Goal: Transaction & Acquisition: Purchase product/service

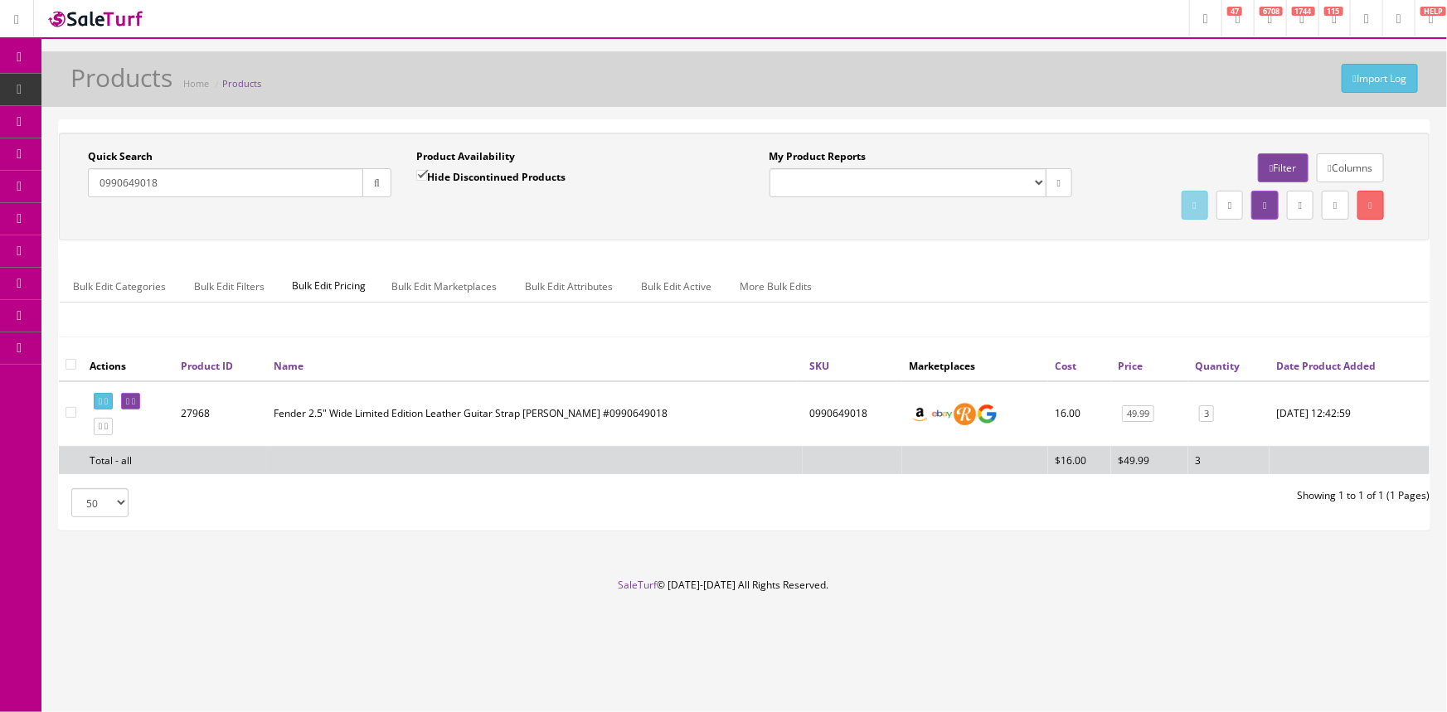
click at [118, 187] on span "Order List" at bounding box center [122, 186] width 46 height 14
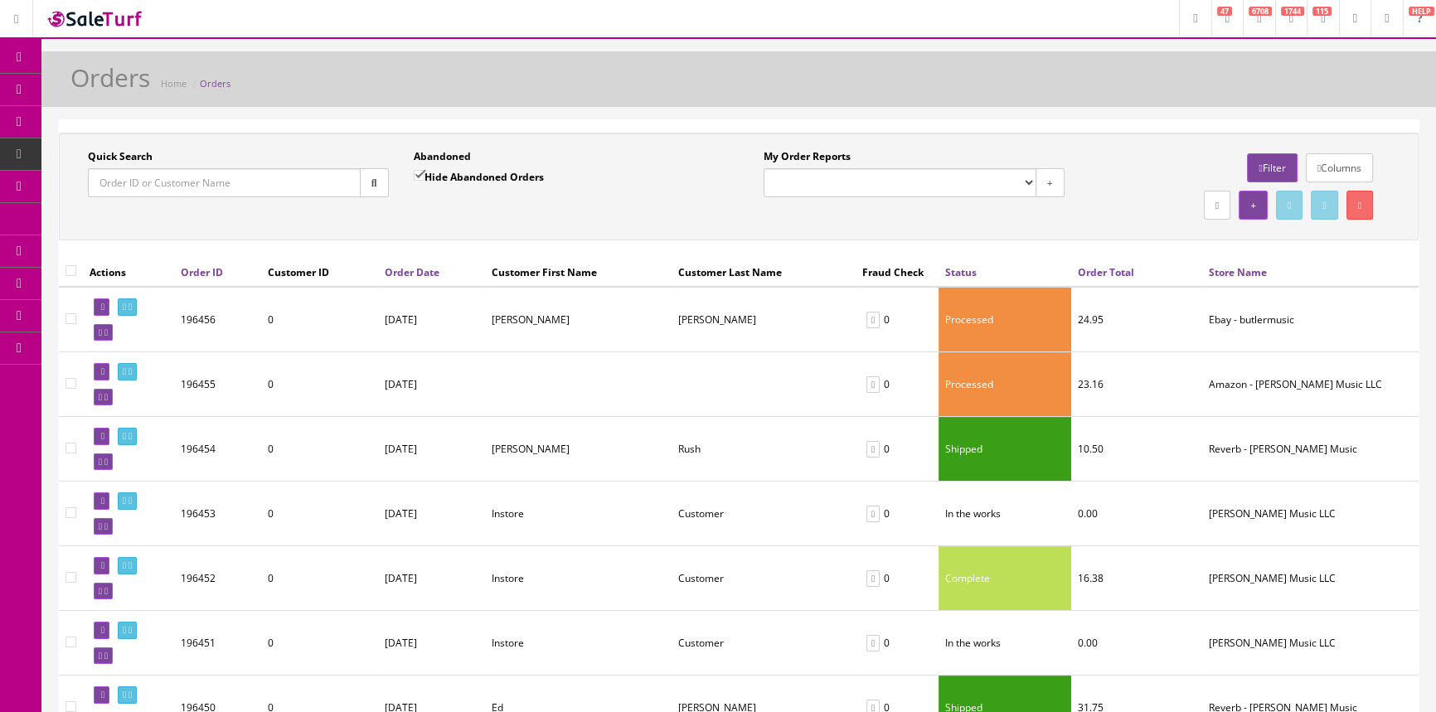
click at [149, 186] on input "Quick Search" at bounding box center [224, 182] width 273 height 29
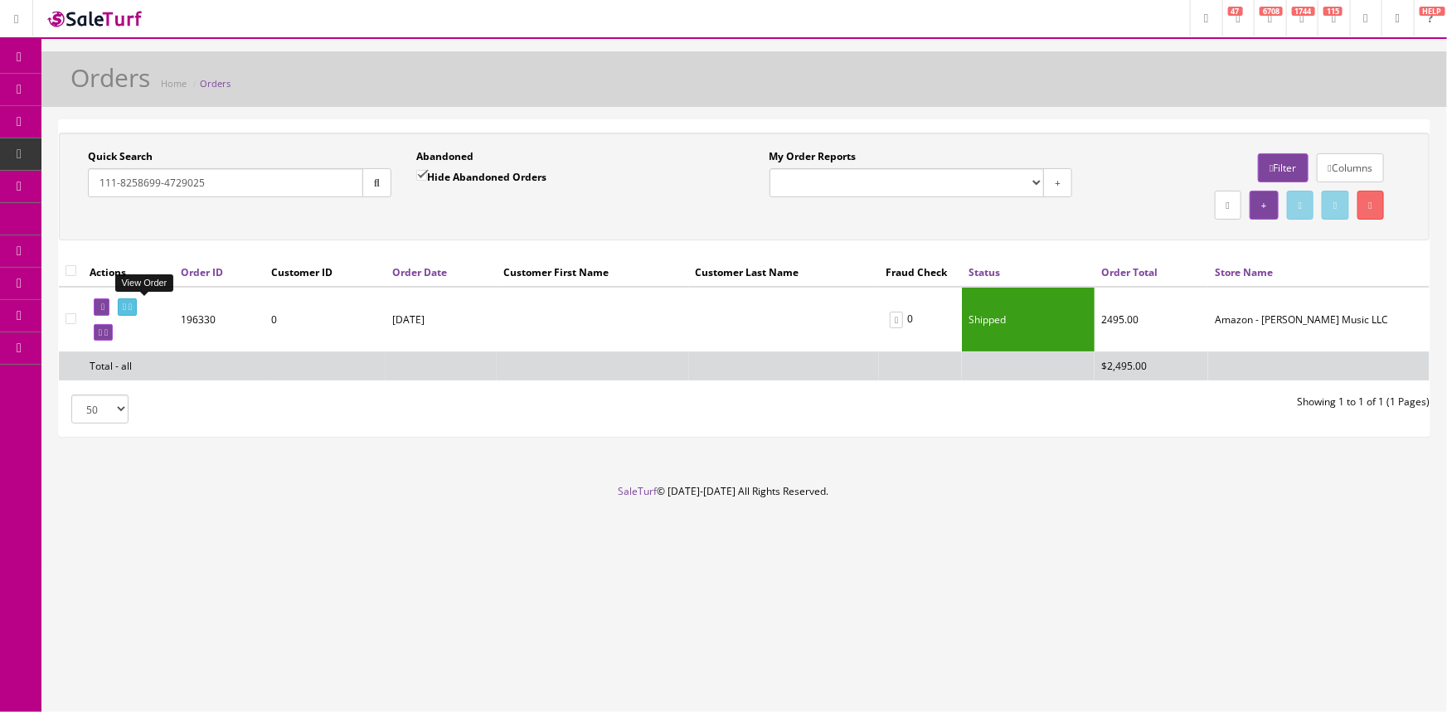
type input "111-8258699-4729025"
click at [133, 305] on link at bounding box center [127, 306] width 19 height 17
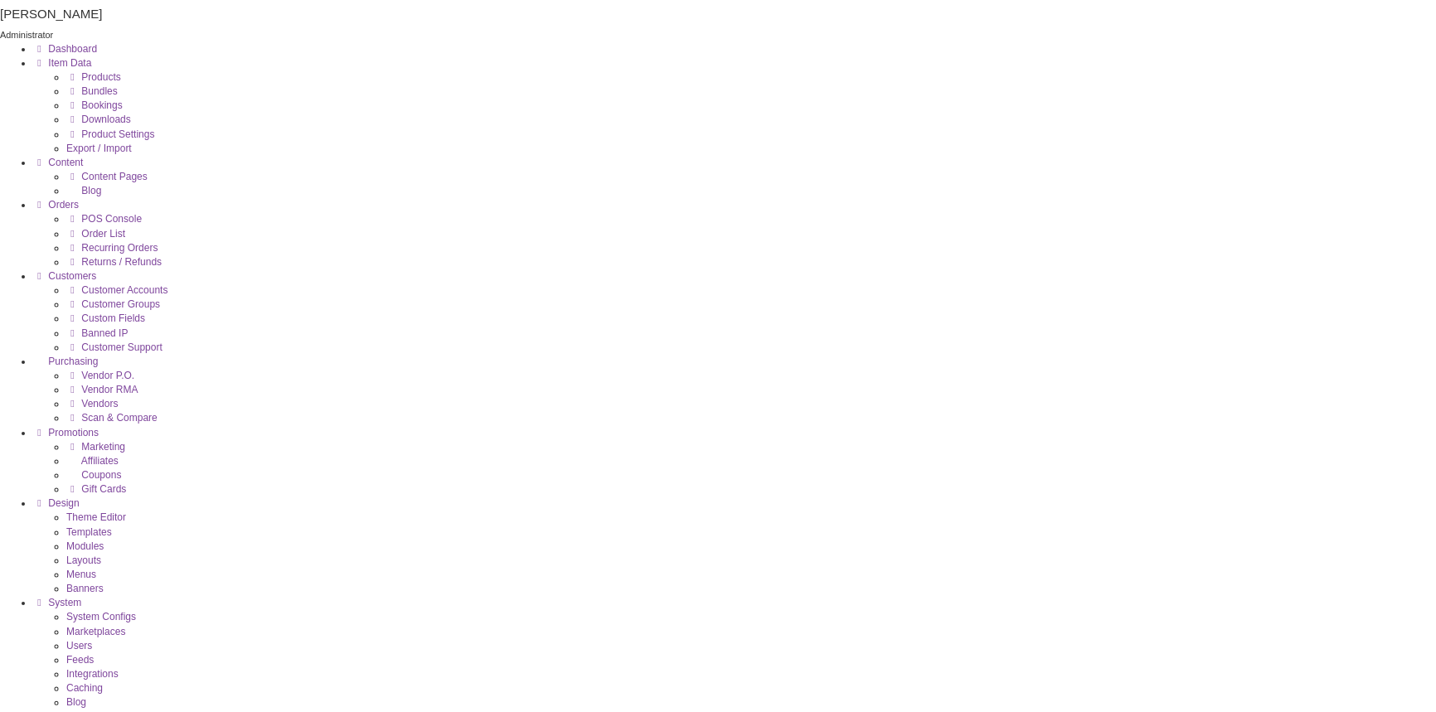
scroll to position [301, 0]
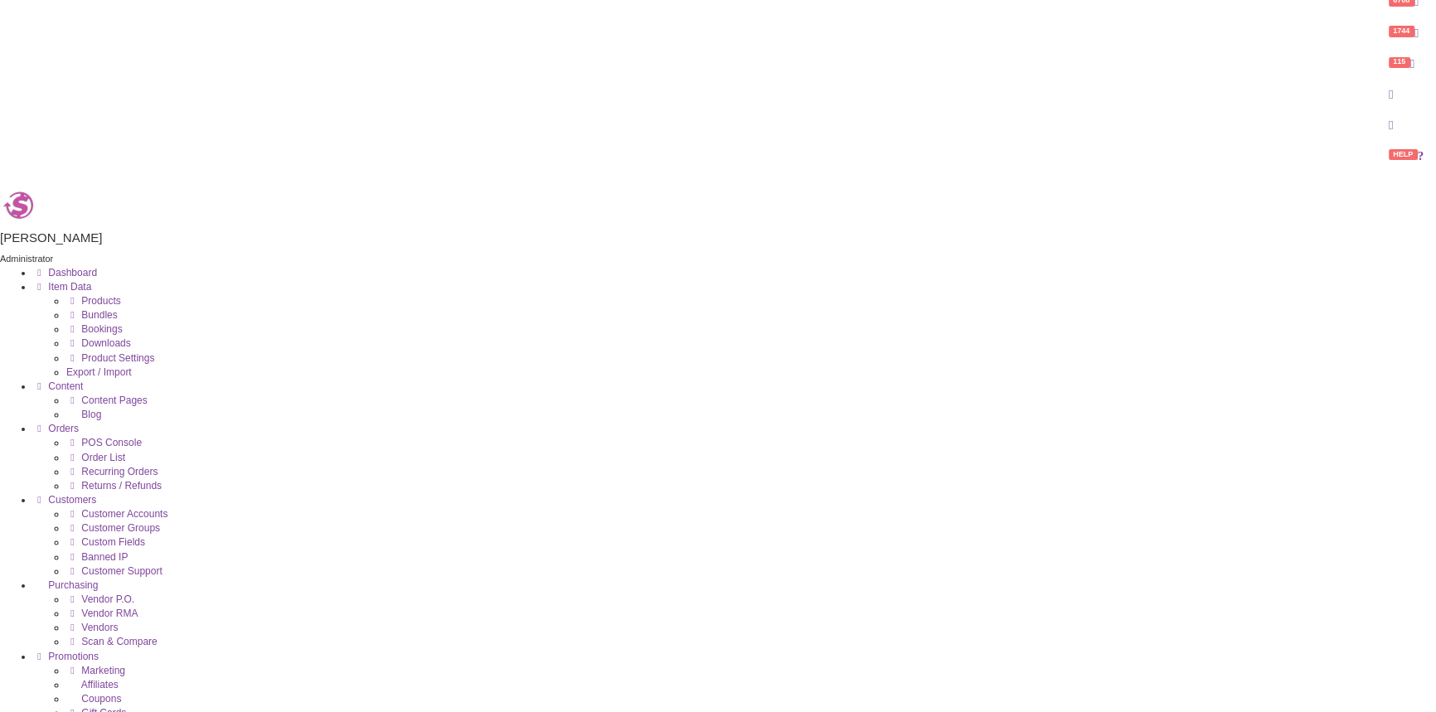
scroll to position [0, 0]
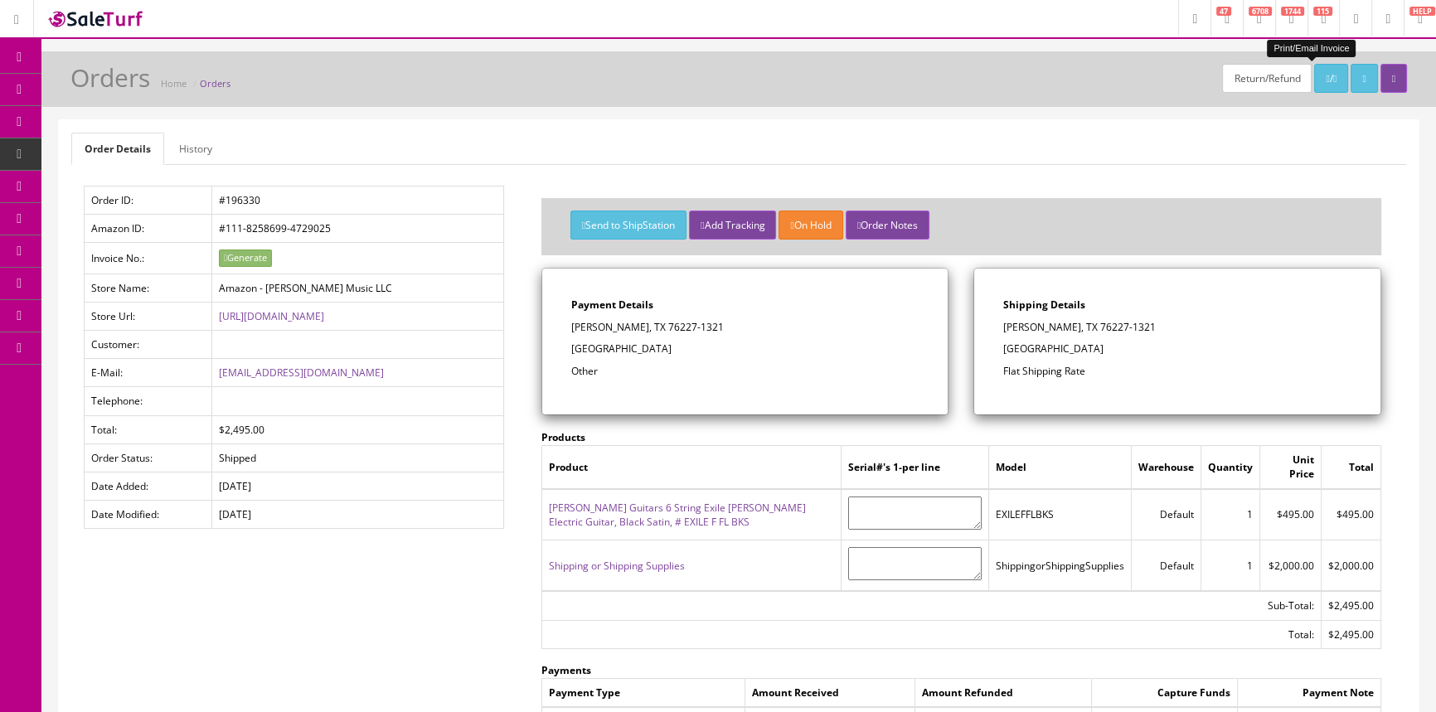
click at [1326, 79] on icon at bounding box center [1327, 79] width 3 height 10
click at [119, 142] on link "POS Console" at bounding box center [128, 154] width 174 height 32
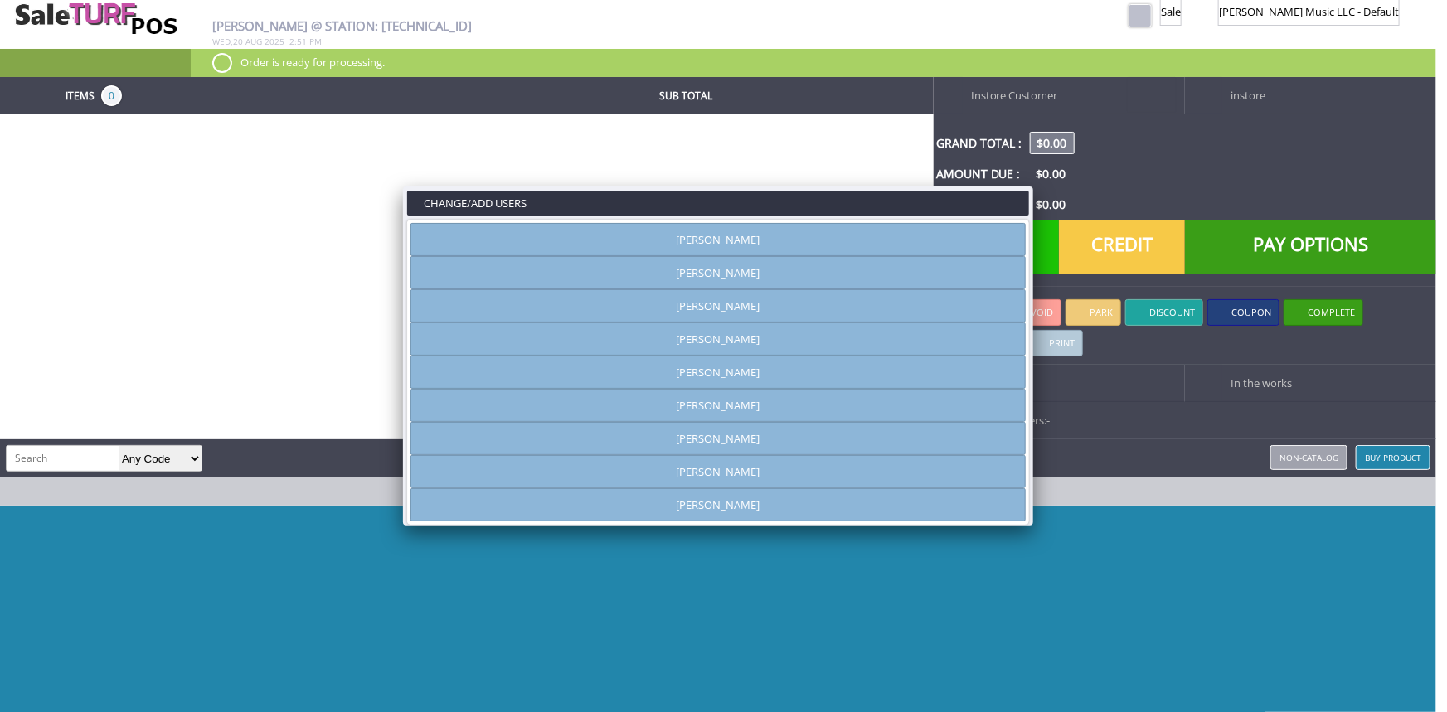
type input "[PERSON_NAME]"
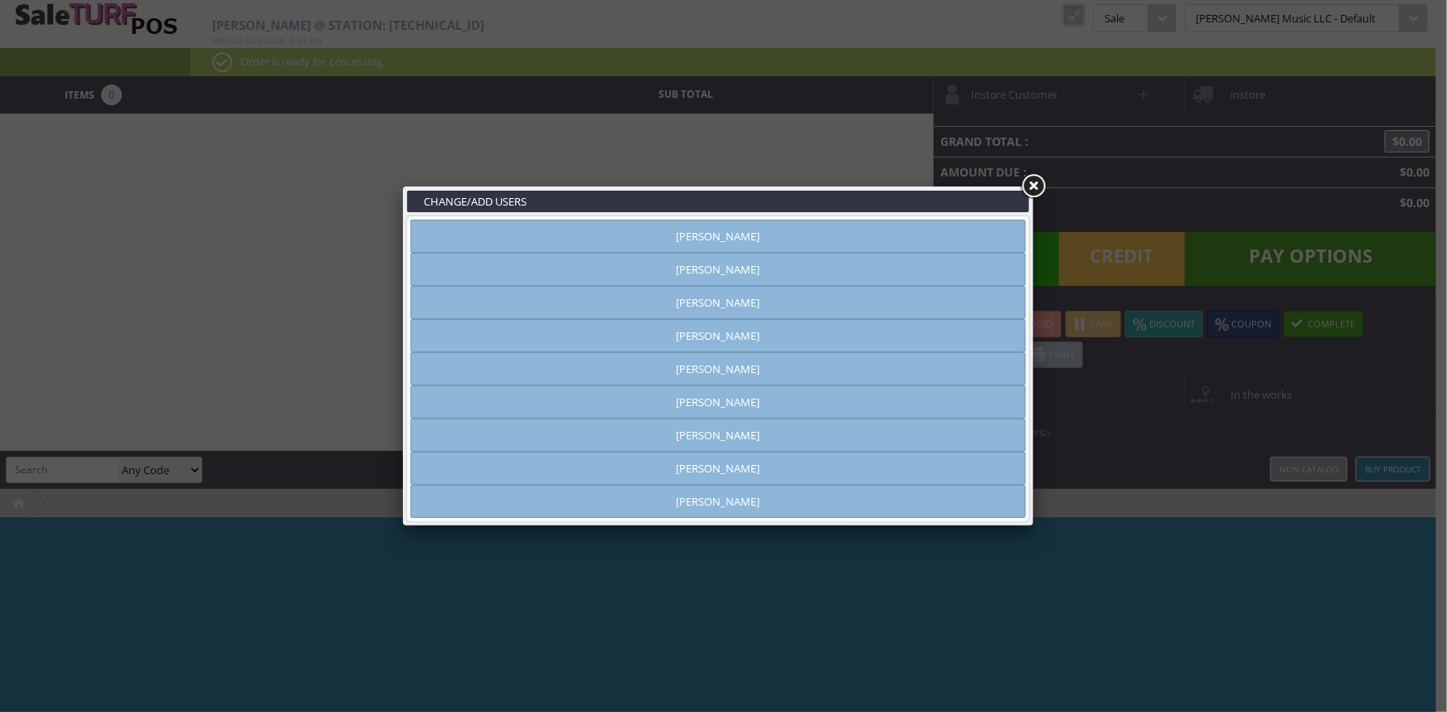
click at [839, 471] on link "Vincent VanBebber" at bounding box center [717, 468] width 615 height 33
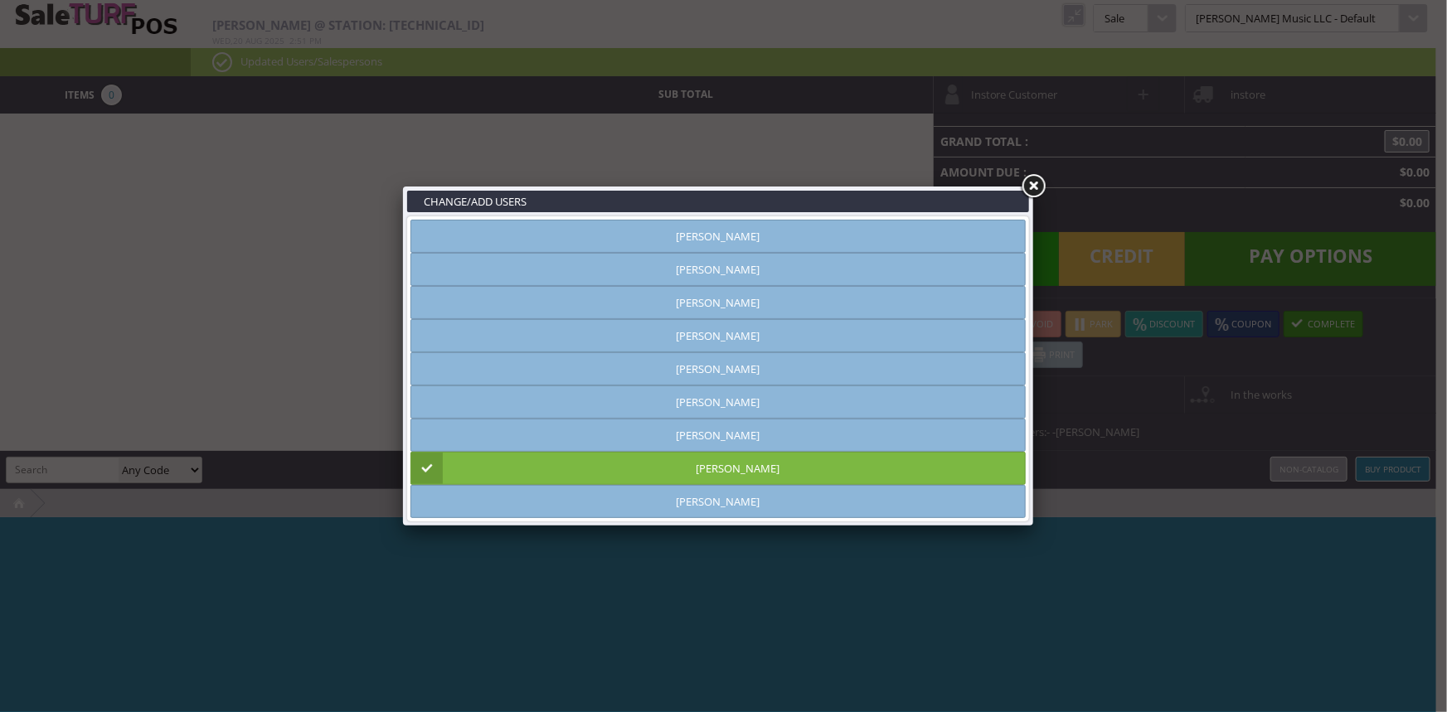
click at [1030, 190] on link at bounding box center [1033, 187] width 30 height 30
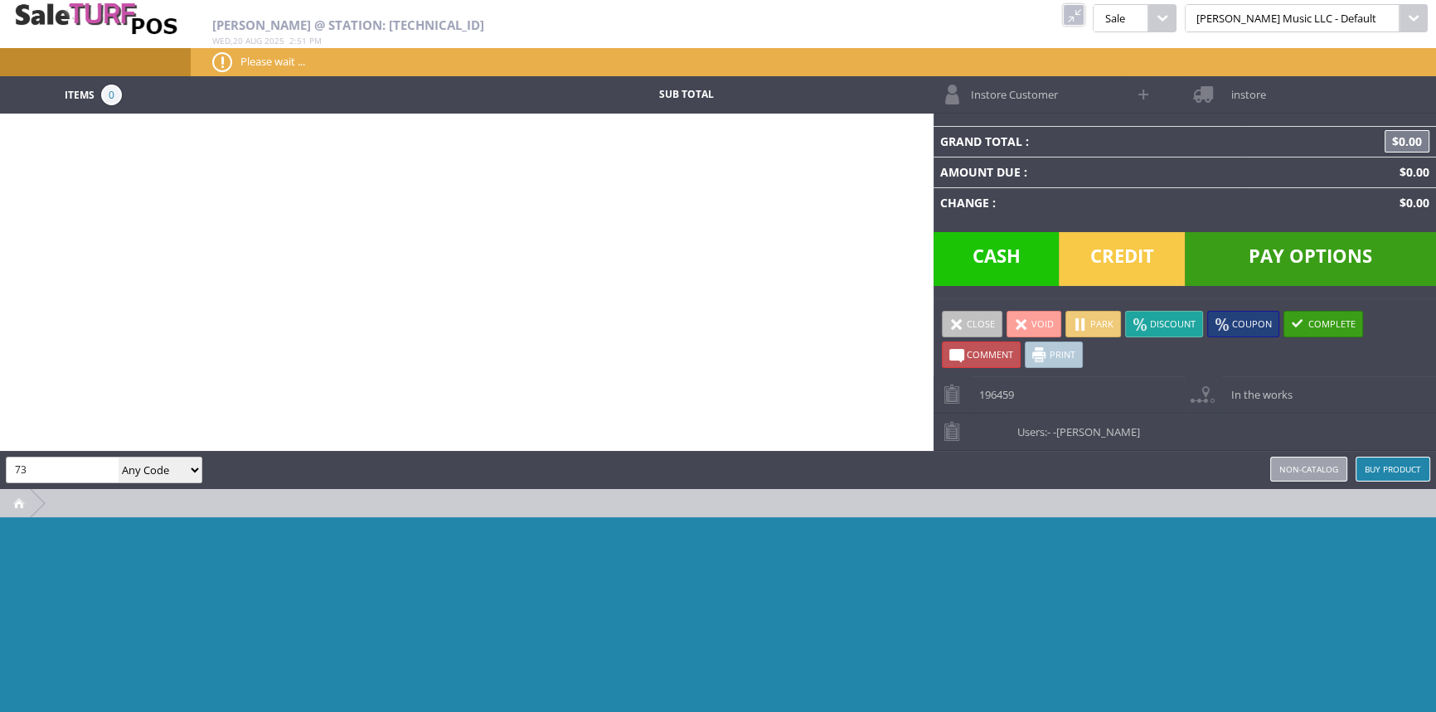
type input "7"
type input "1"
type input "Rich"
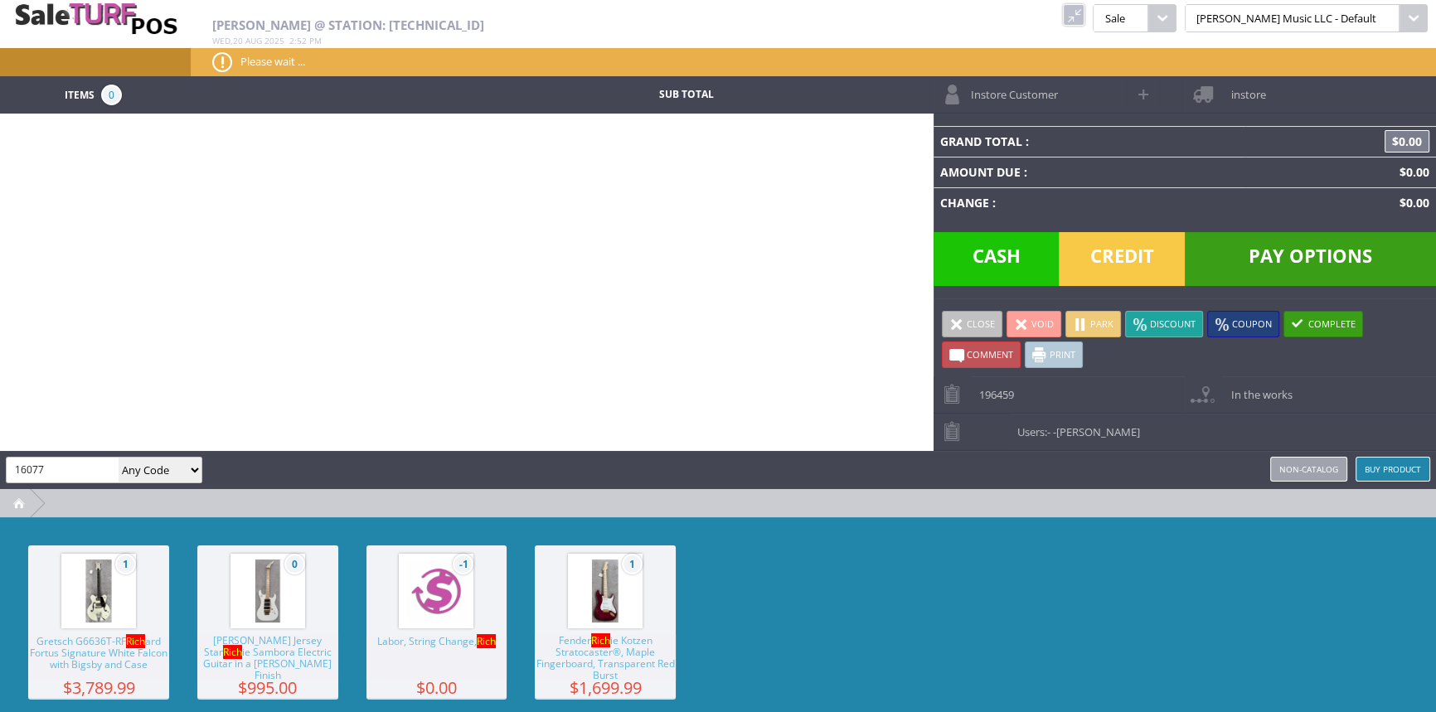
type input "16077"
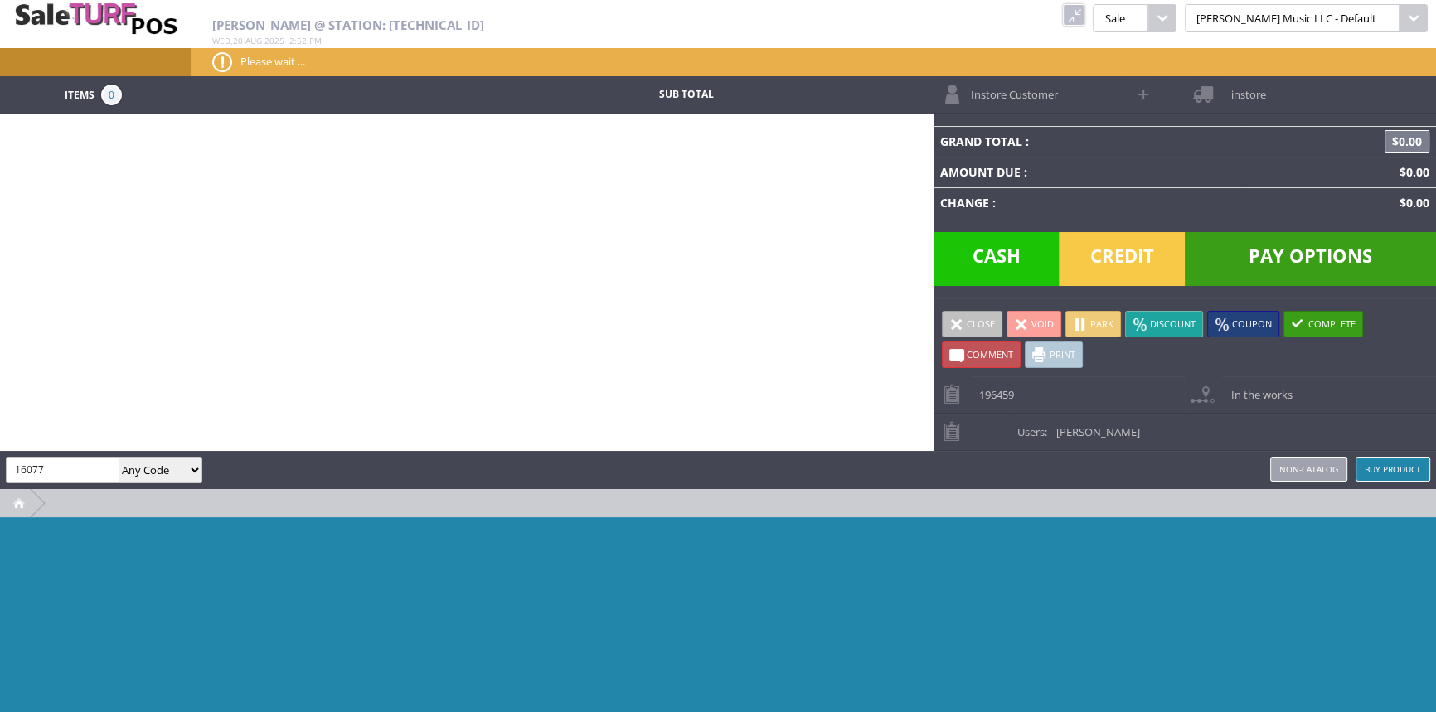
click at [1084, 9] on link at bounding box center [1074, 15] width 22 height 22
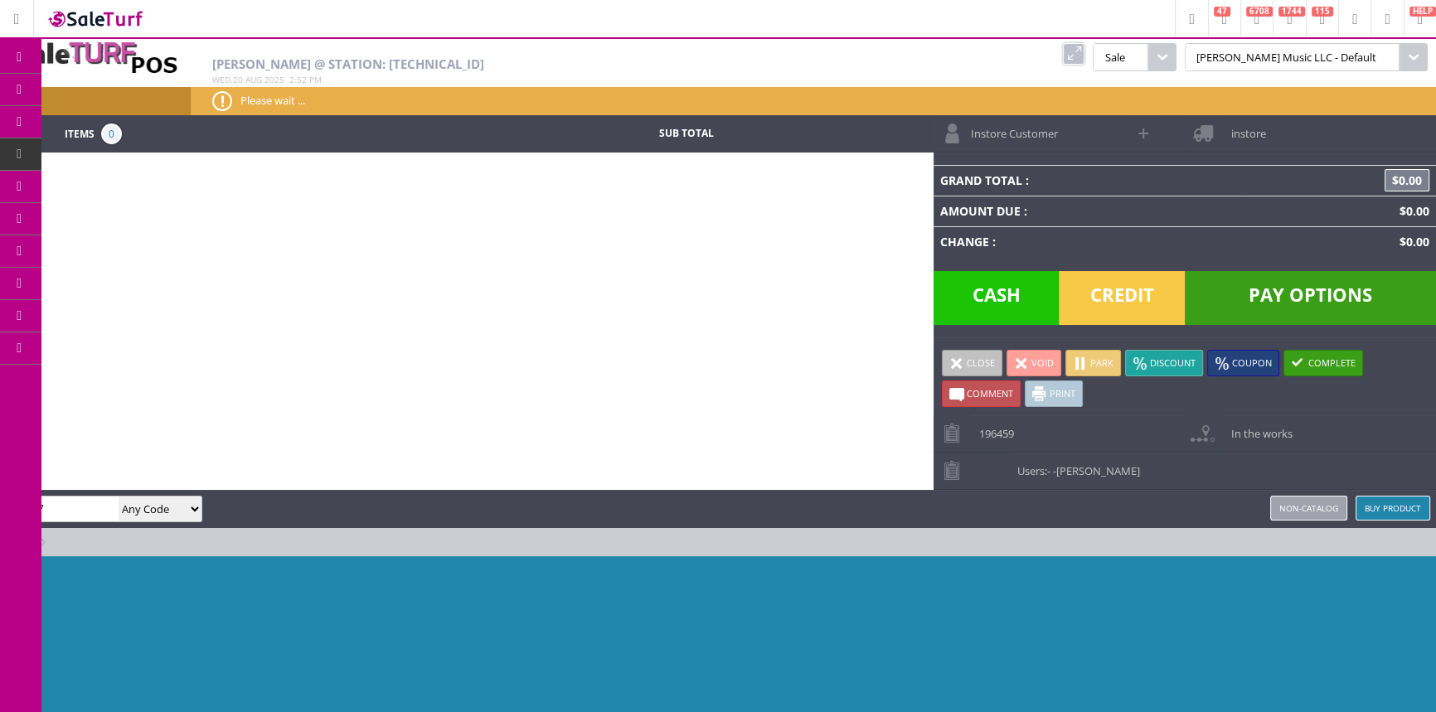
click at [67, 87] on link "Products" at bounding box center [128, 90] width 174 height 33
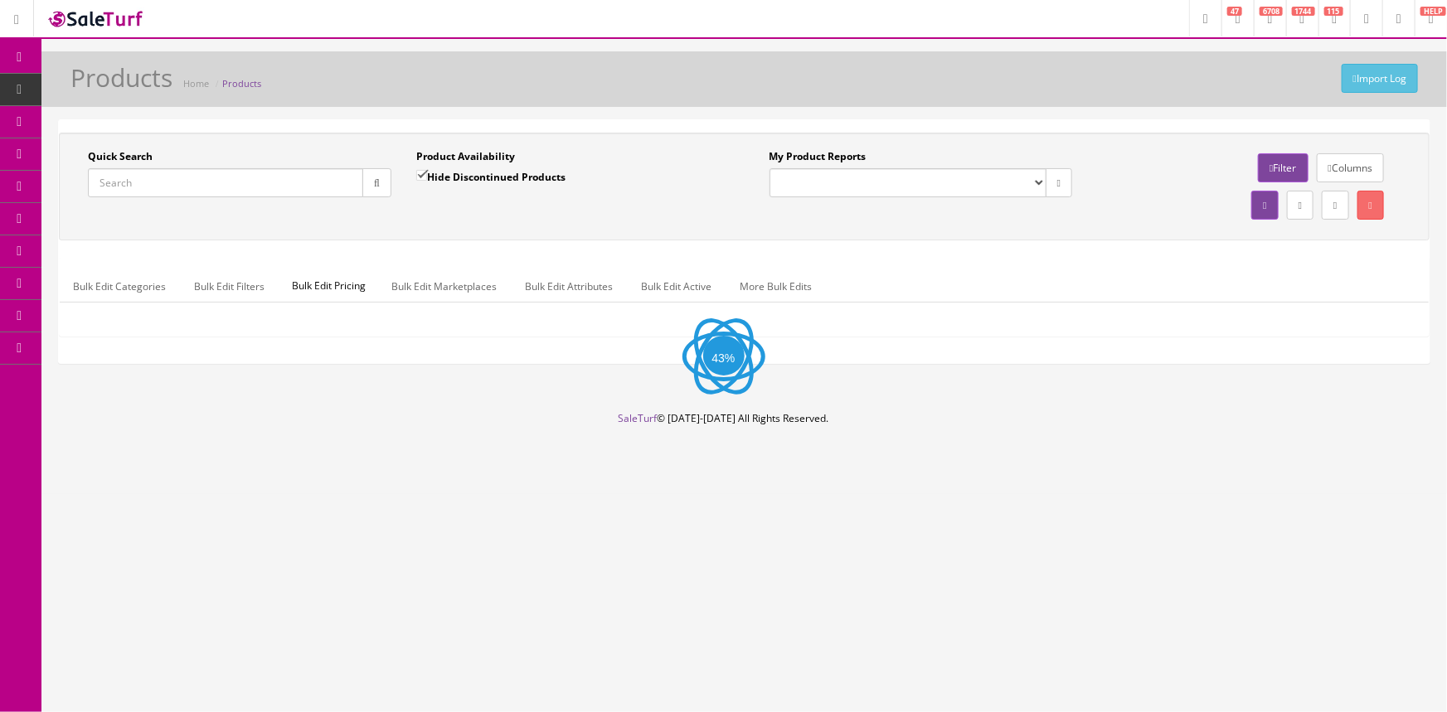
click at [235, 184] on input "Quick Search" at bounding box center [225, 182] width 275 height 29
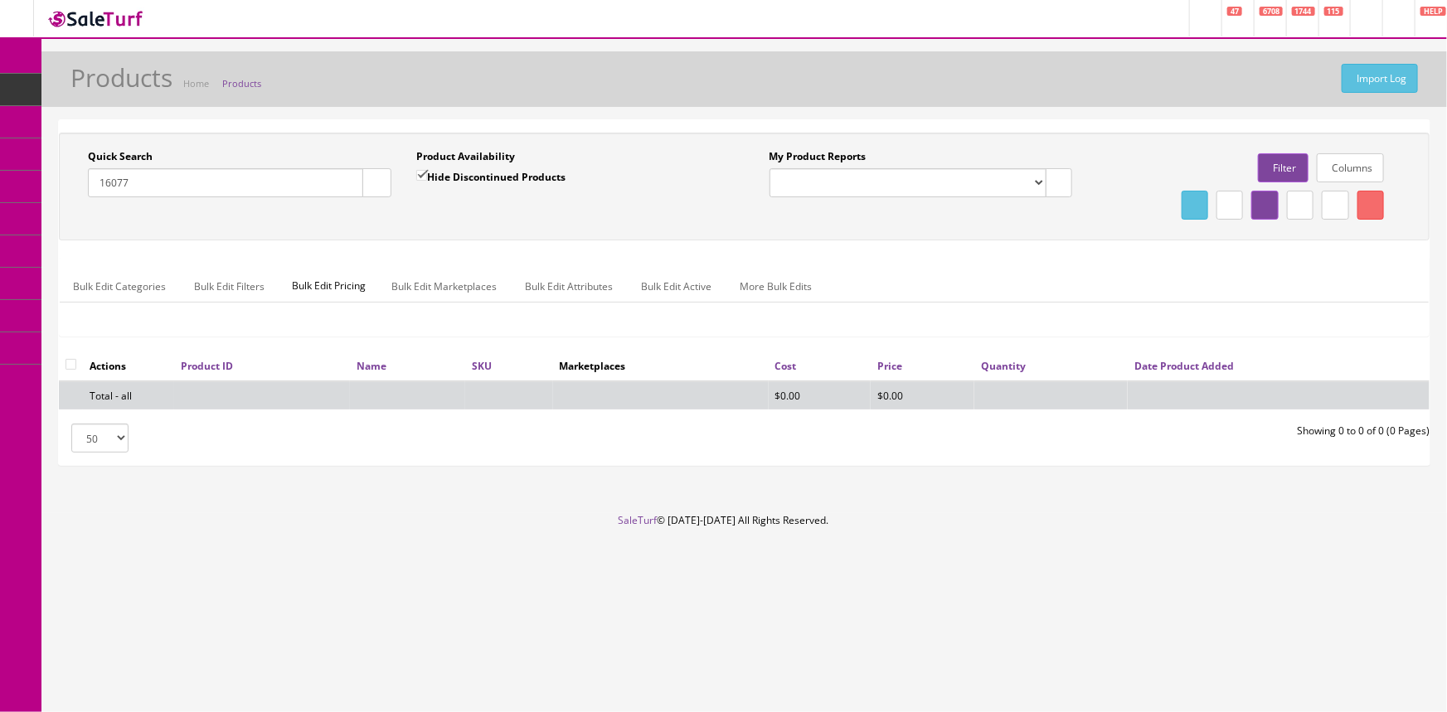
type input "16077"
click at [424, 170] on input "Hide Discontinued Products" at bounding box center [421, 175] width 11 height 11
checkbox input "false"
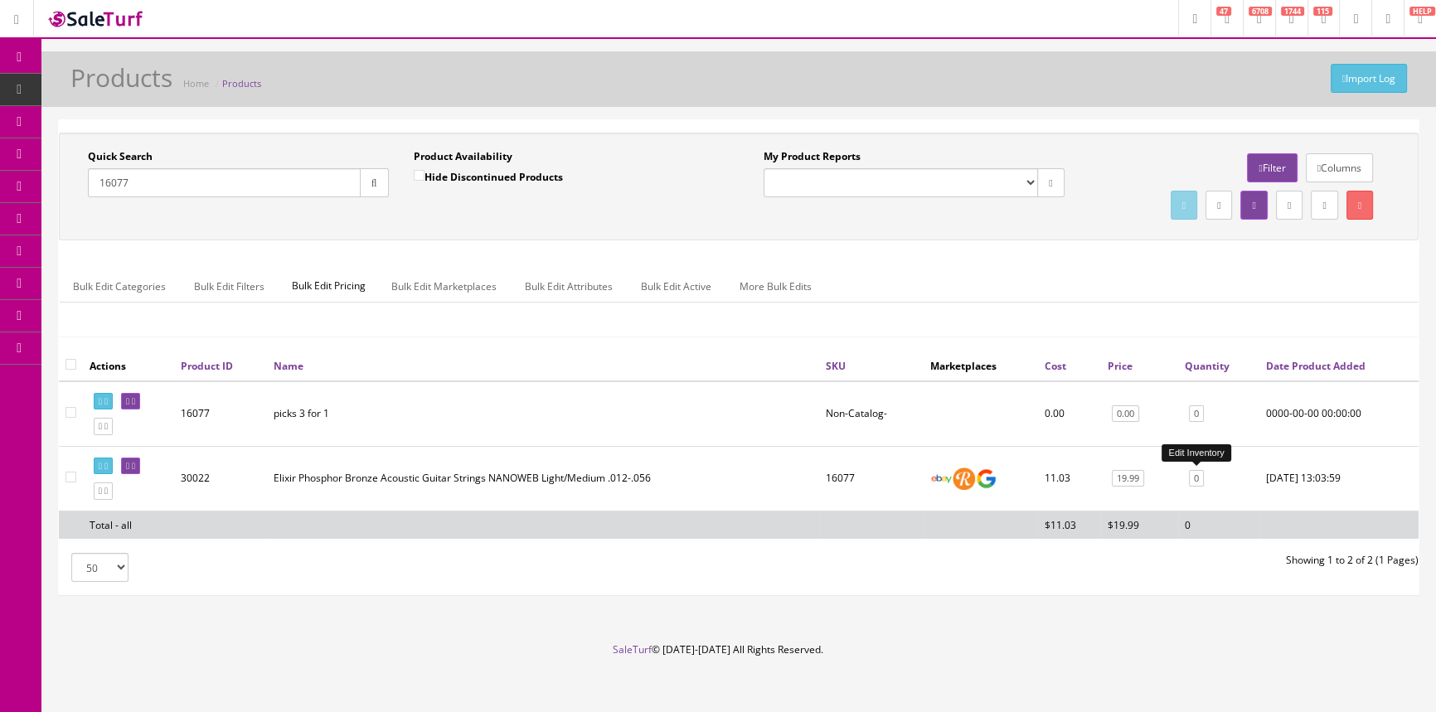
click at [1197, 481] on link "0" at bounding box center [1196, 478] width 15 height 17
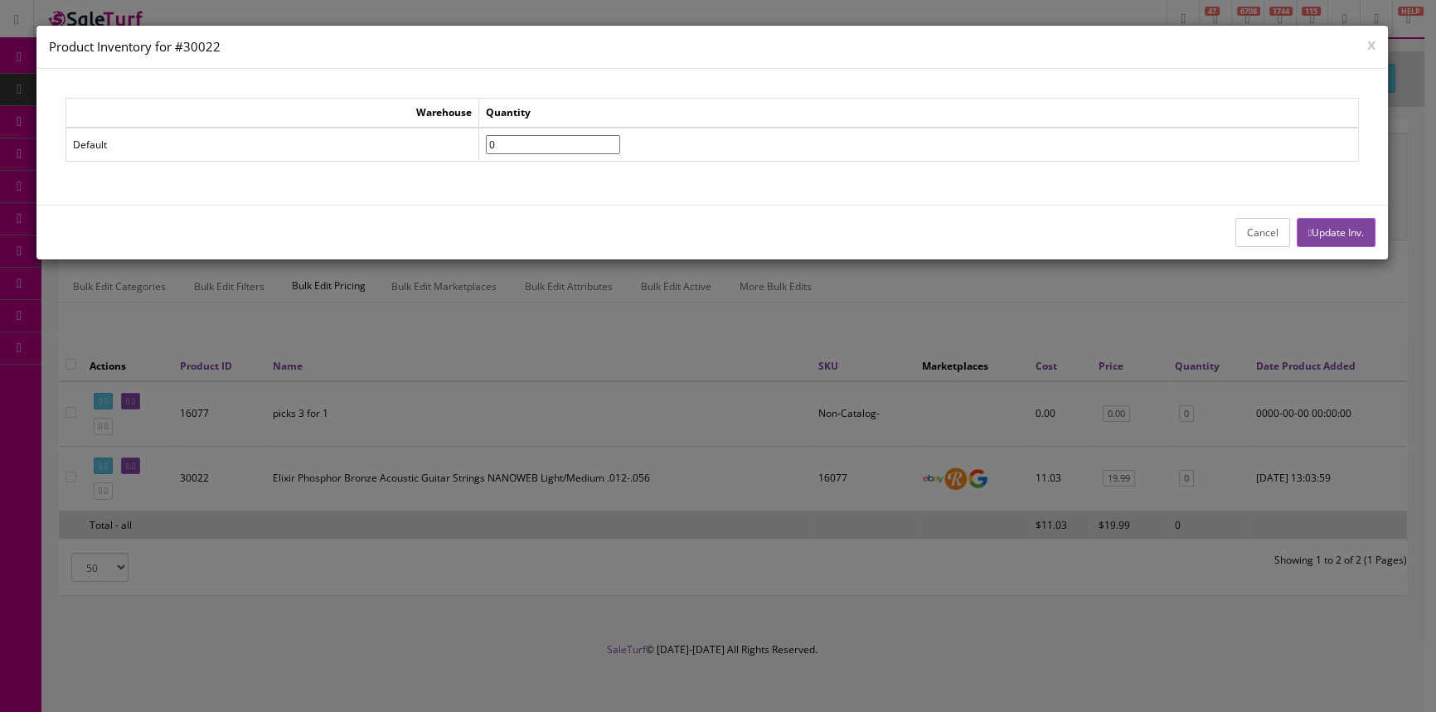
click at [566, 146] on input"] "0" at bounding box center [553, 144] width 134 height 19
type input"] "1"
click at [620, 138] on input"] "1" at bounding box center [553, 144] width 134 height 19
click at [1318, 229] on button "Update Inv." at bounding box center [1336, 232] width 79 height 29
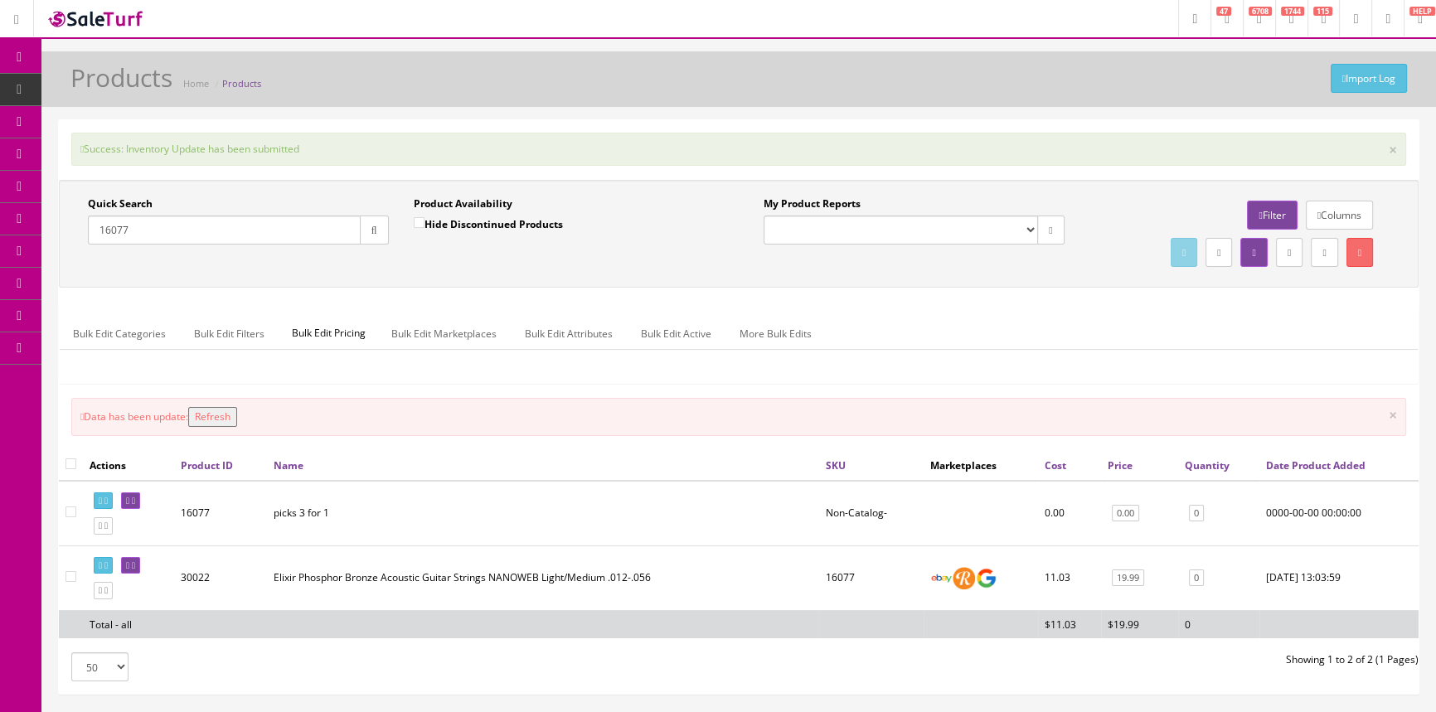
click at [224, 419] on button "Refresh" at bounding box center [212, 417] width 49 height 20
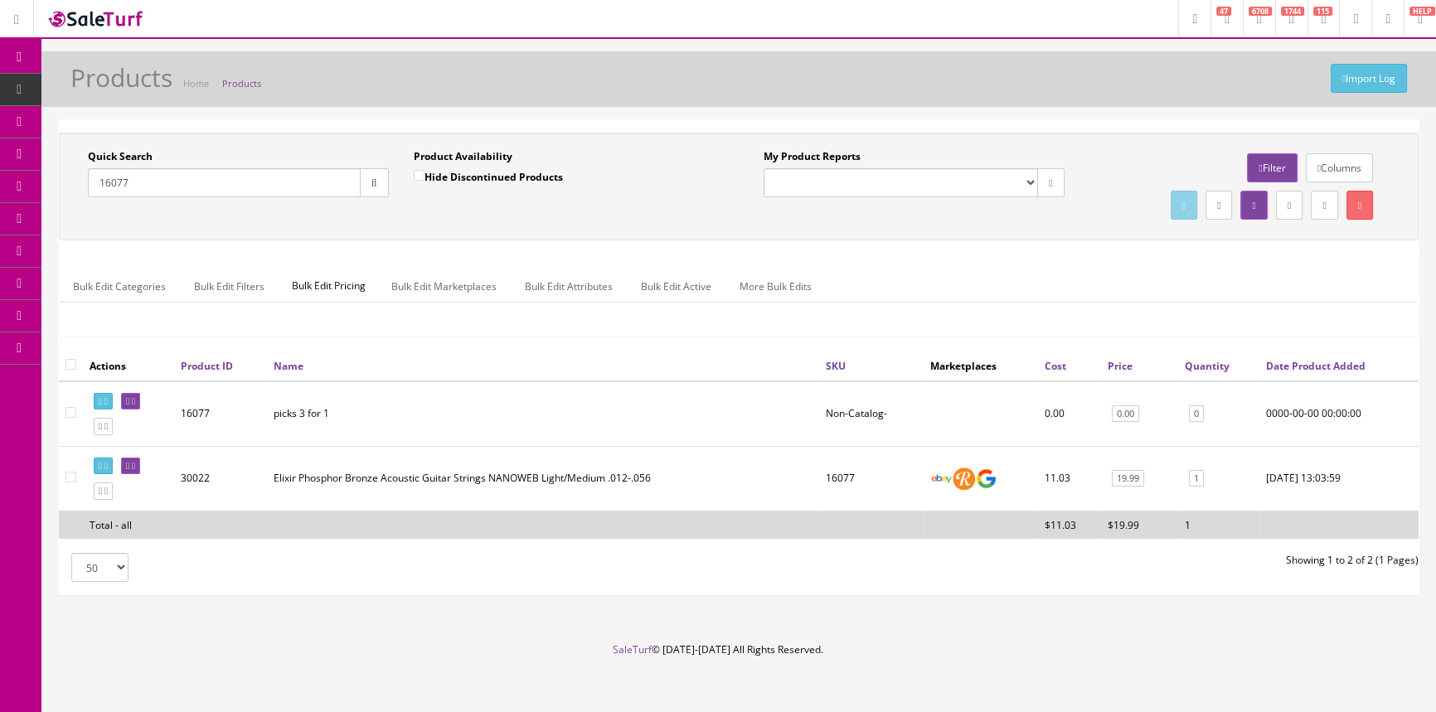
click at [111, 148] on span "POS Console" at bounding box center [128, 154] width 59 height 14
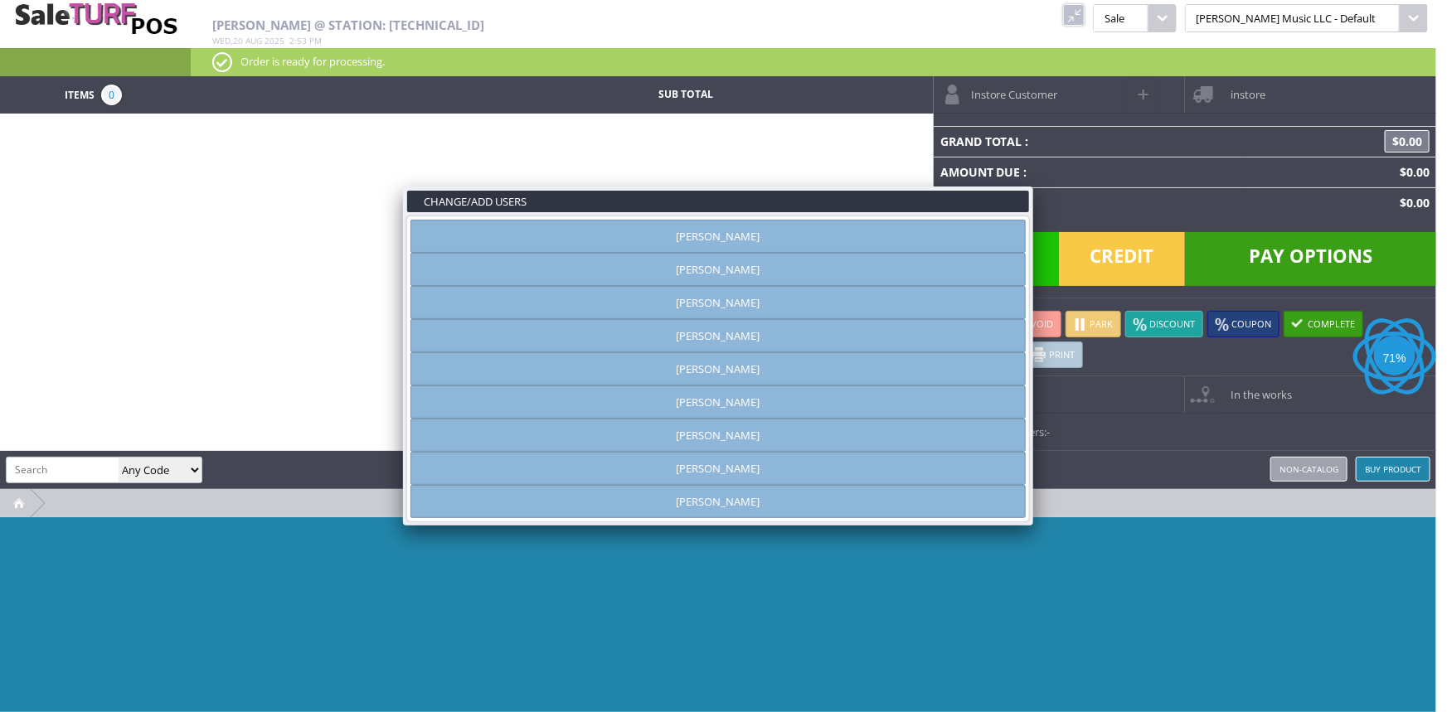
type input "[PERSON_NAME]"
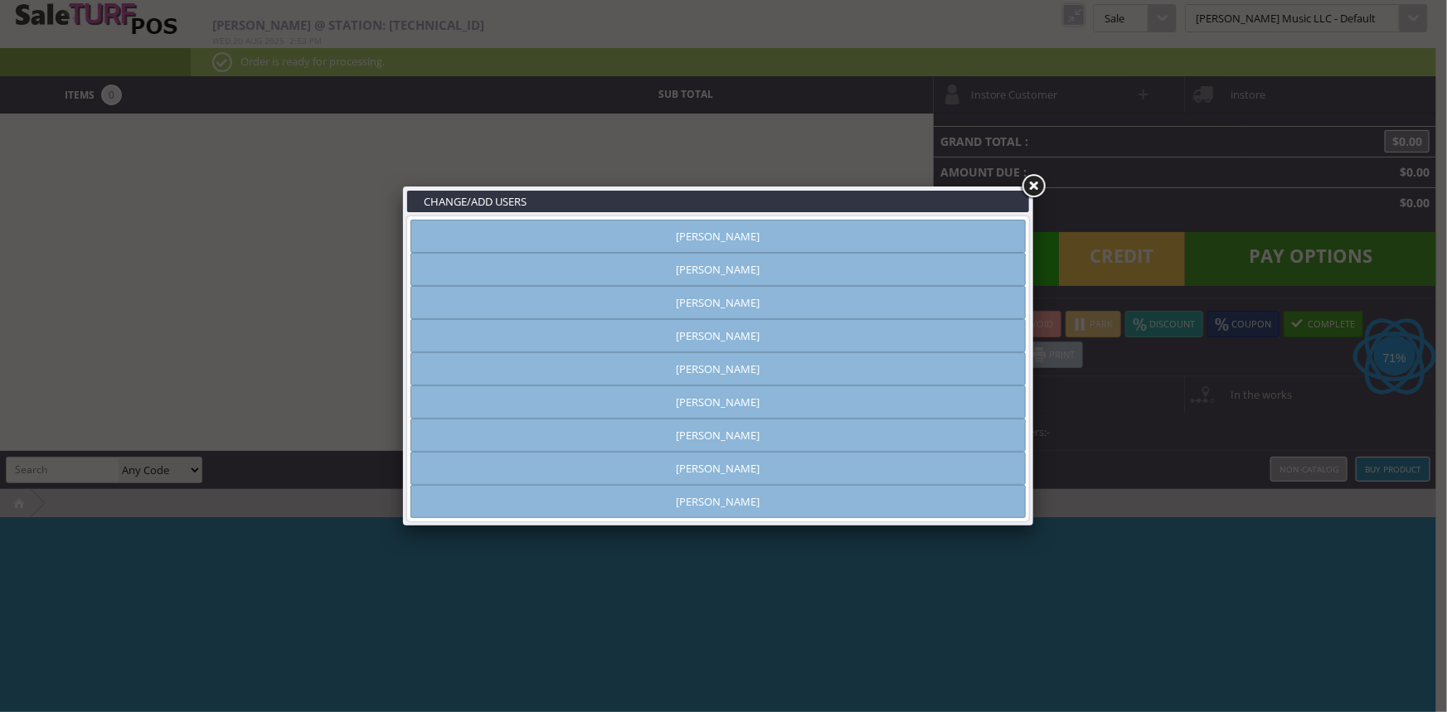
click at [745, 467] on link "[PERSON_NAME]" at bounding box center [717, 468] width 615 height 33
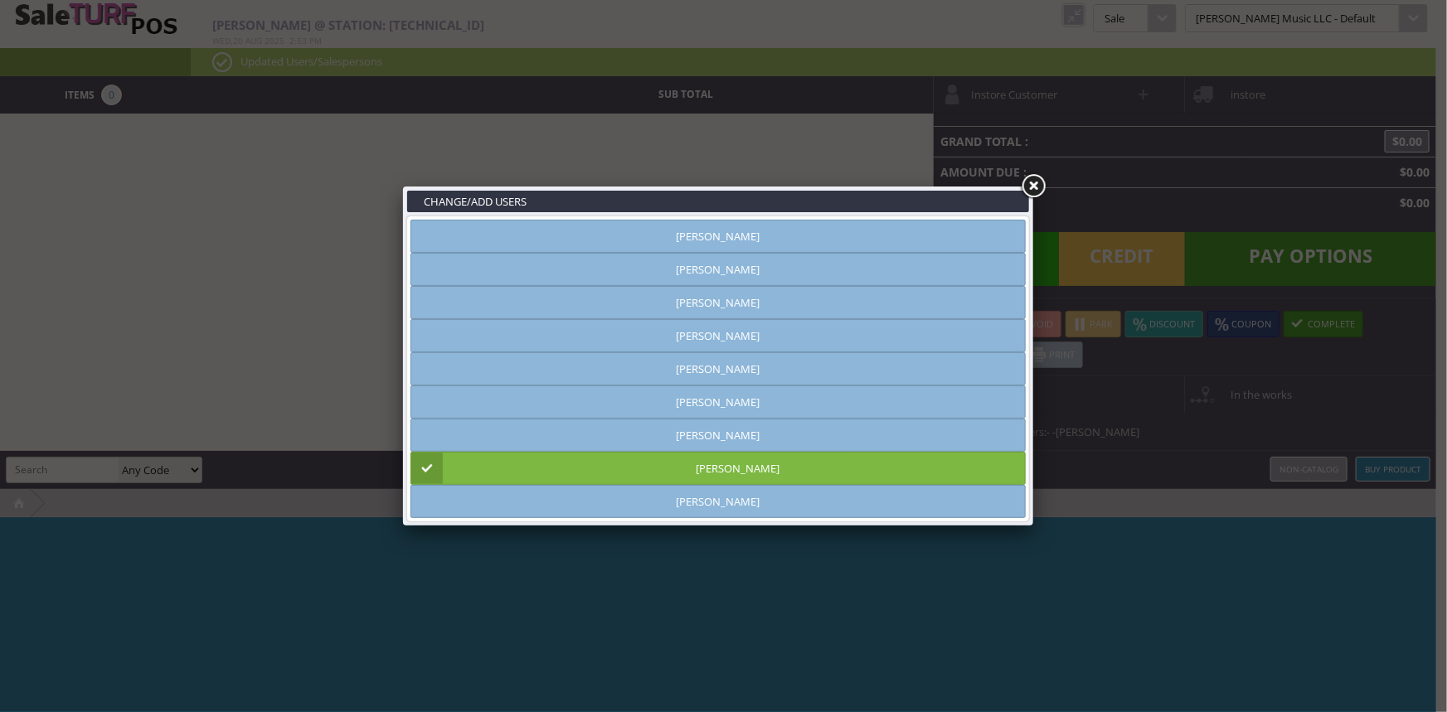
click at [1046, 185] on link at bounding box center [1033, 187] width 30 height 30
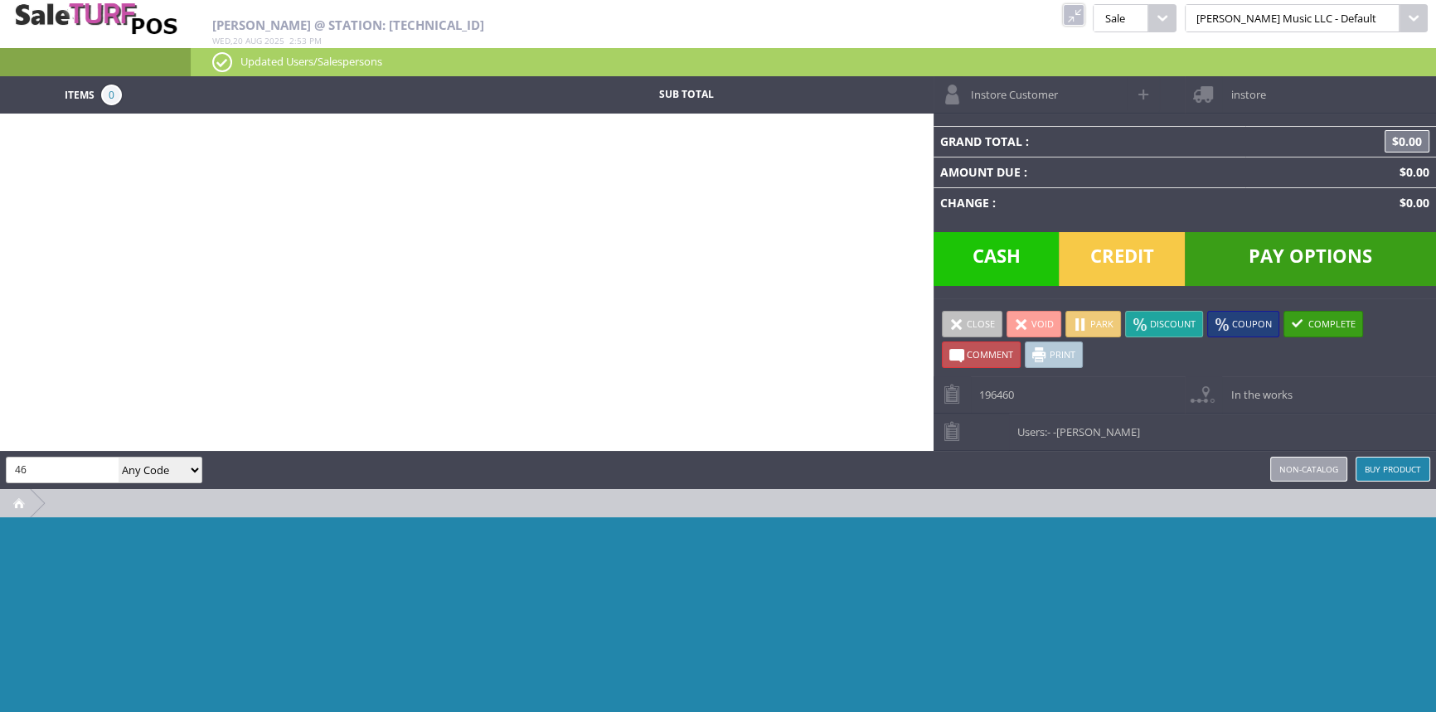
type input "4"
type input "16077"
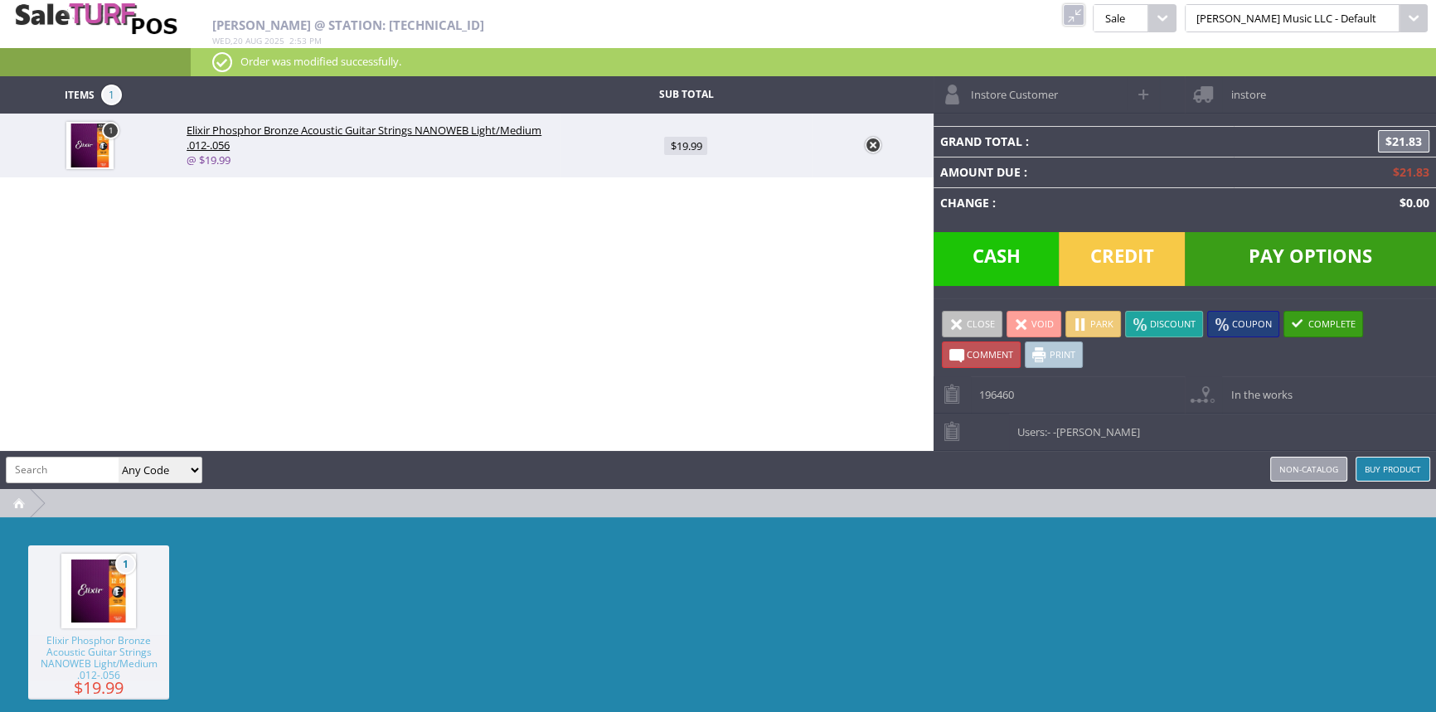
click at [1107, 263] on span "Credit" at bounding box center [1122, 259] width 126 height 54
click at [1118, 257] on span "Credit" at bounding box center [1122, 259] width 126 height 54
click at [1132, 268] on span "Credit" at bounding box center [1122, 259] width 126 height 54
click at [1137, 179] on td "Amount Due :" at bounding box center [1083, 172] width 300 height 31
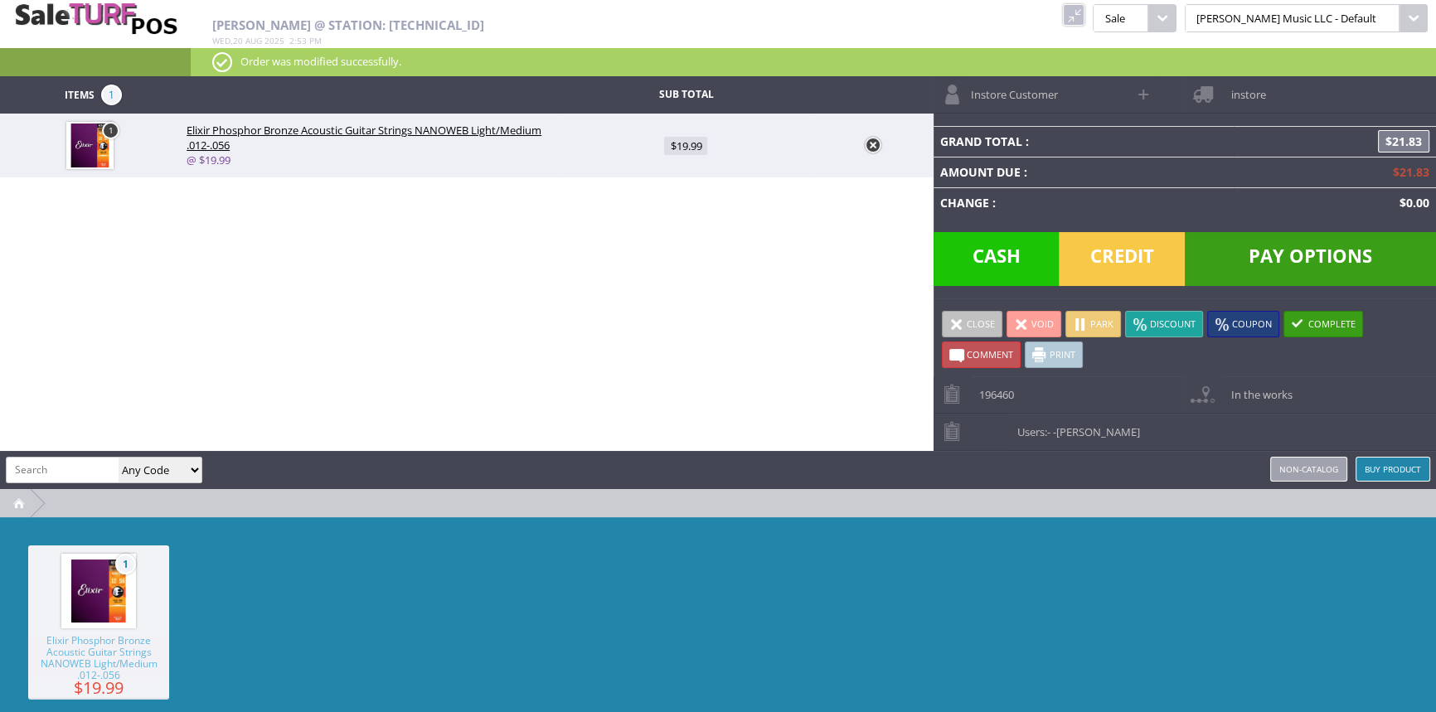
click at [1126, 264] on span "Credit" at bounding box center [1122, 259] width 126 height 54
click at [1363, 268] on span "Pay Options" at bounding box center [1310, 259] width 251 height 54
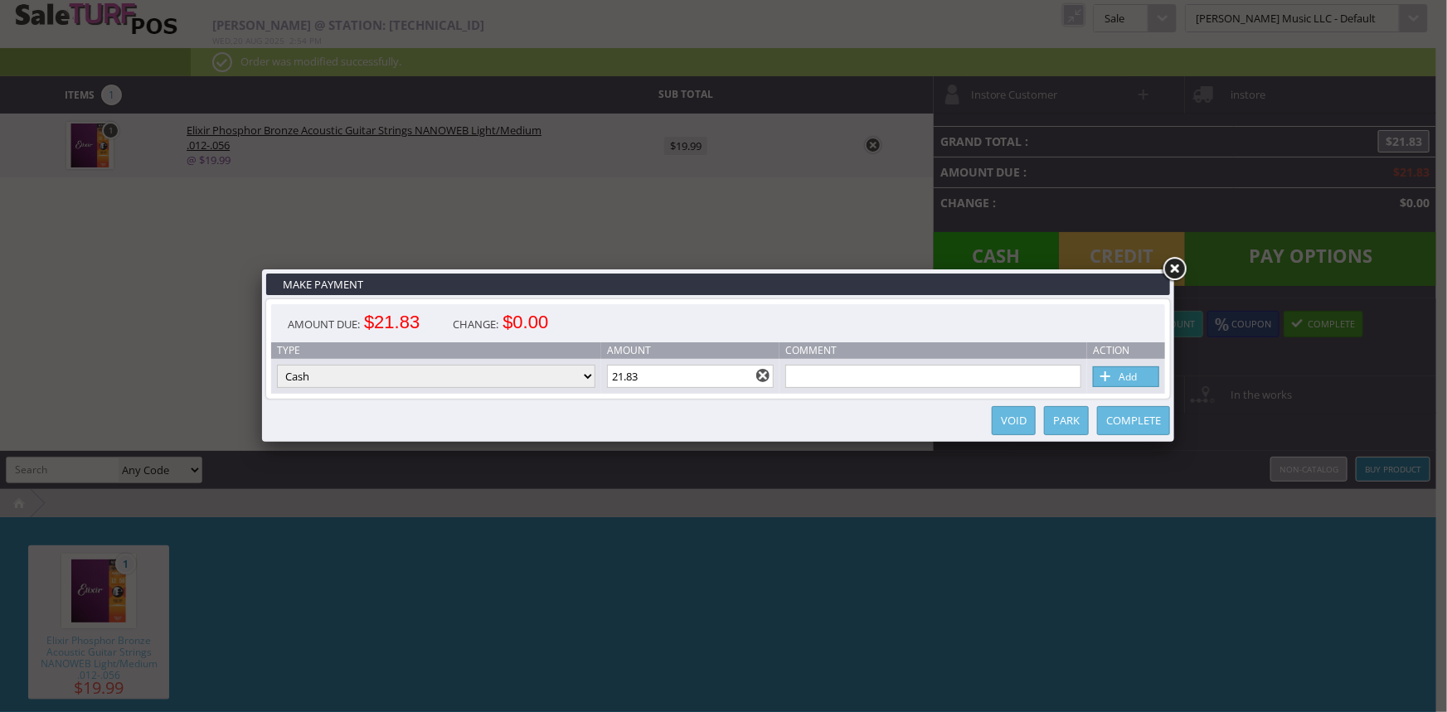
click at [439, 371] on select "Cash Credit Card Cheque or Money Order" at bounding box center [436, 376] width 318 height 23
select select "credit_card"
click at [277, 366] on select "Cash Credit Card Cheque or Money Order" at bounding box center [436, 376] width 318 height 23
click at [1109, 375] on span at bounding box center [1106, 377] width 17 height 18
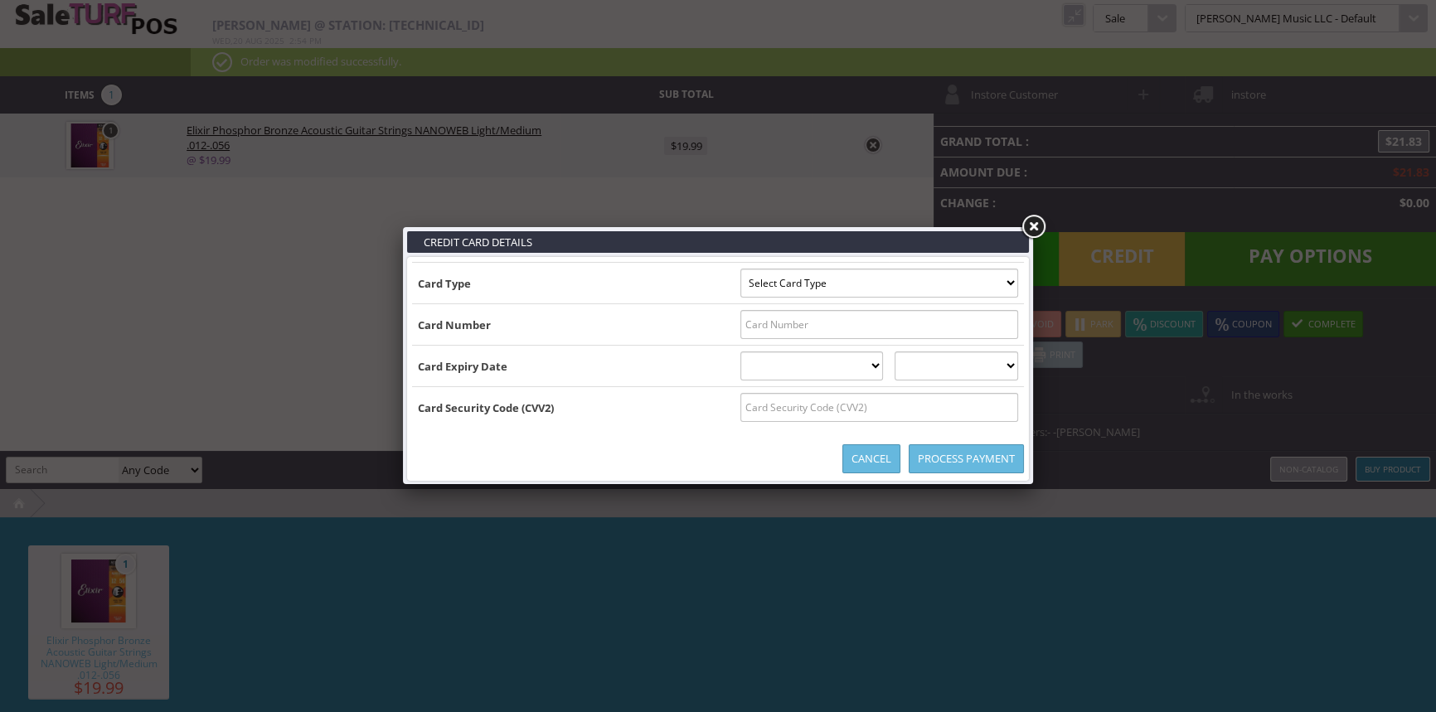
type input "[US_VEHICLE_IDENTIFICATION_NUMBER]^[PERSON_NAME]/[PERSON_NAME]^2701201001000065…"
select select "MASTERCARD"
type input "[CREDIT_CARD_NUMBER]"
select select "01"
select select "2027"
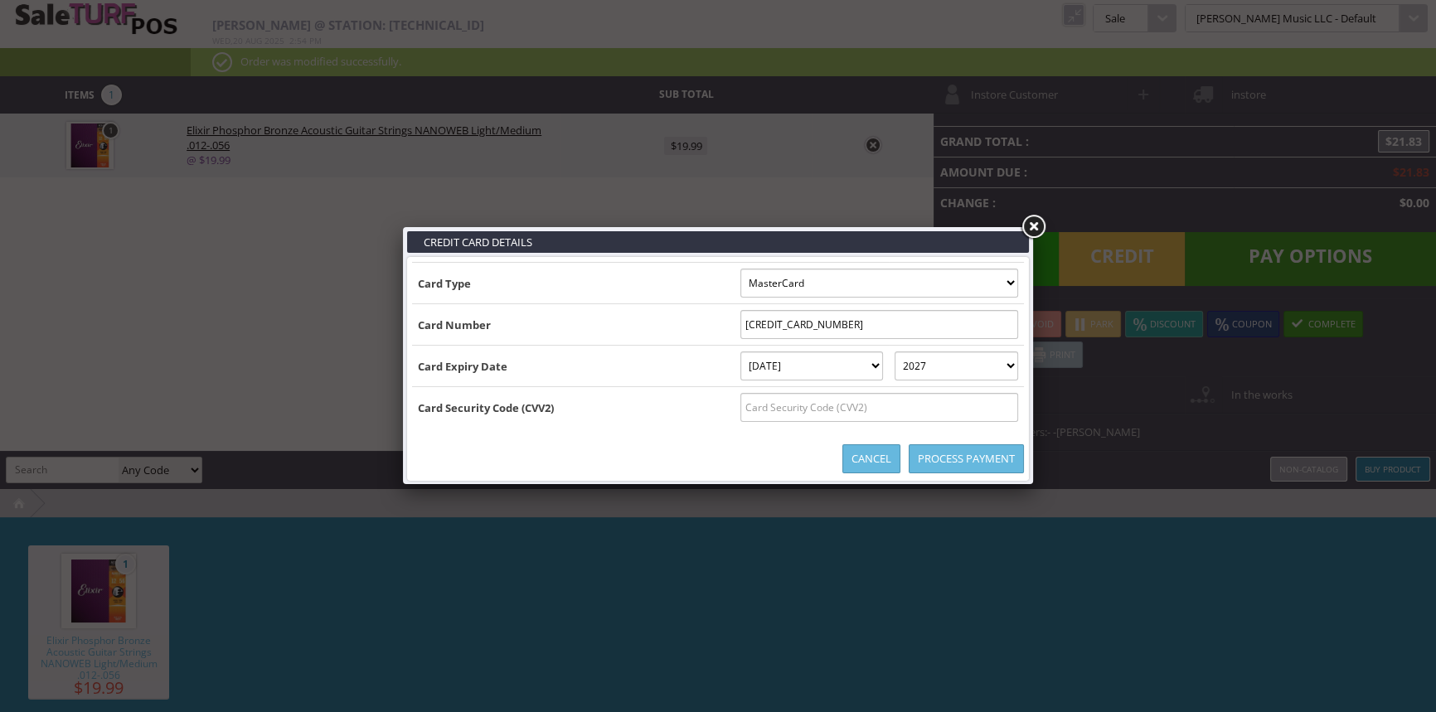
type input "[US_VEHICLE_IDENTIFICATION_NUMBER]^[PERSON_NAME]/[PERSON_NAME]^2701201001000065…"
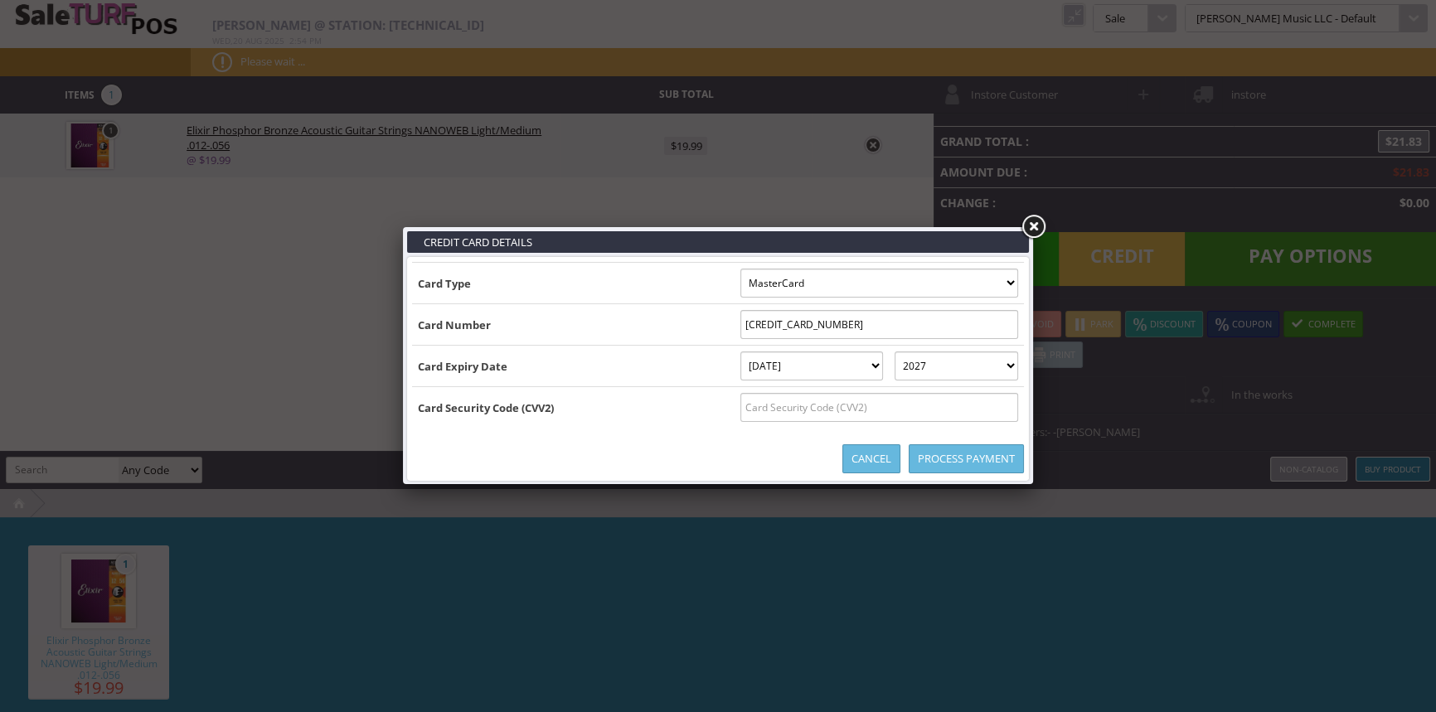
click at [1000, 452] on link "Process Payment" at bounding box center [966, 458] width 115 height 29
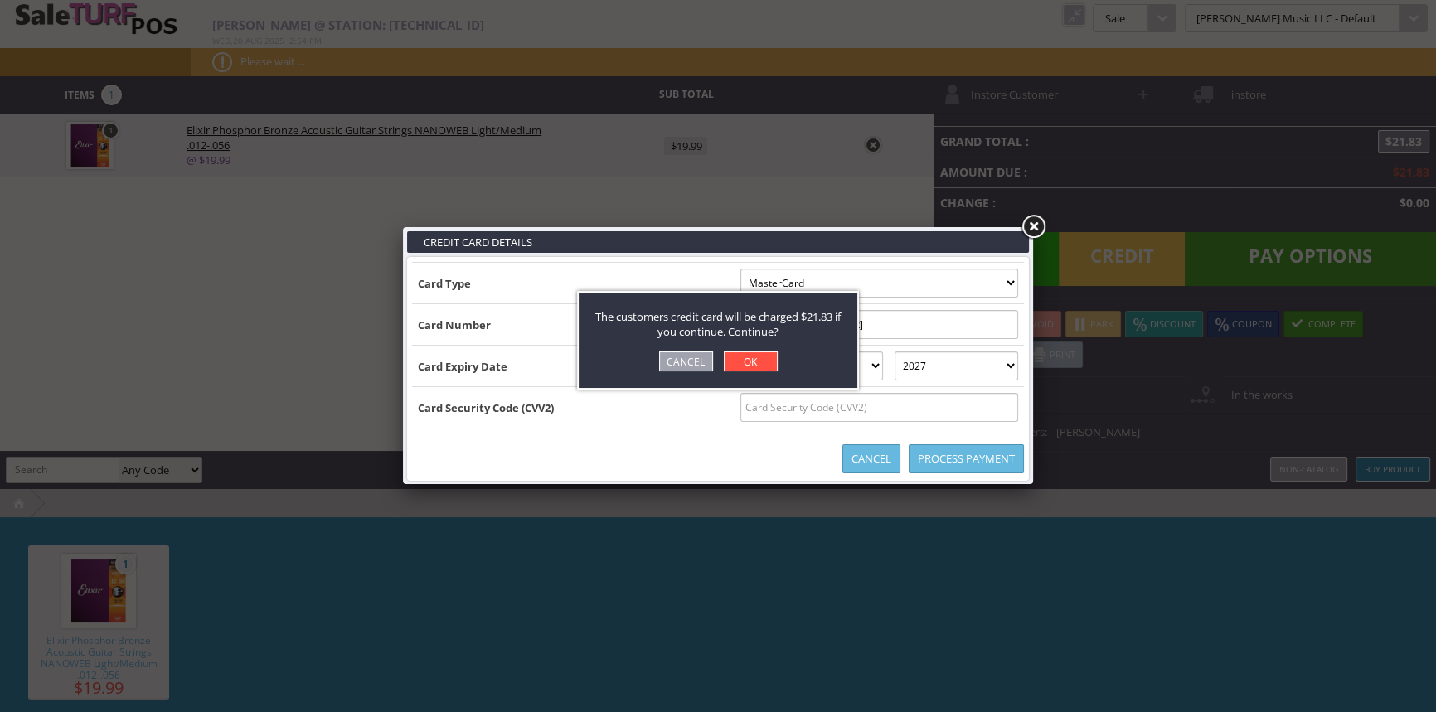
scroll to position [0, 0]
drag, startPoint x: 1000, startPoint y: 452, endPoint x: 748, endPoint y: 365, distance: 266.6
click at [748, 365] on link "OK" at bounding box center [751, 361] width 54 height 20
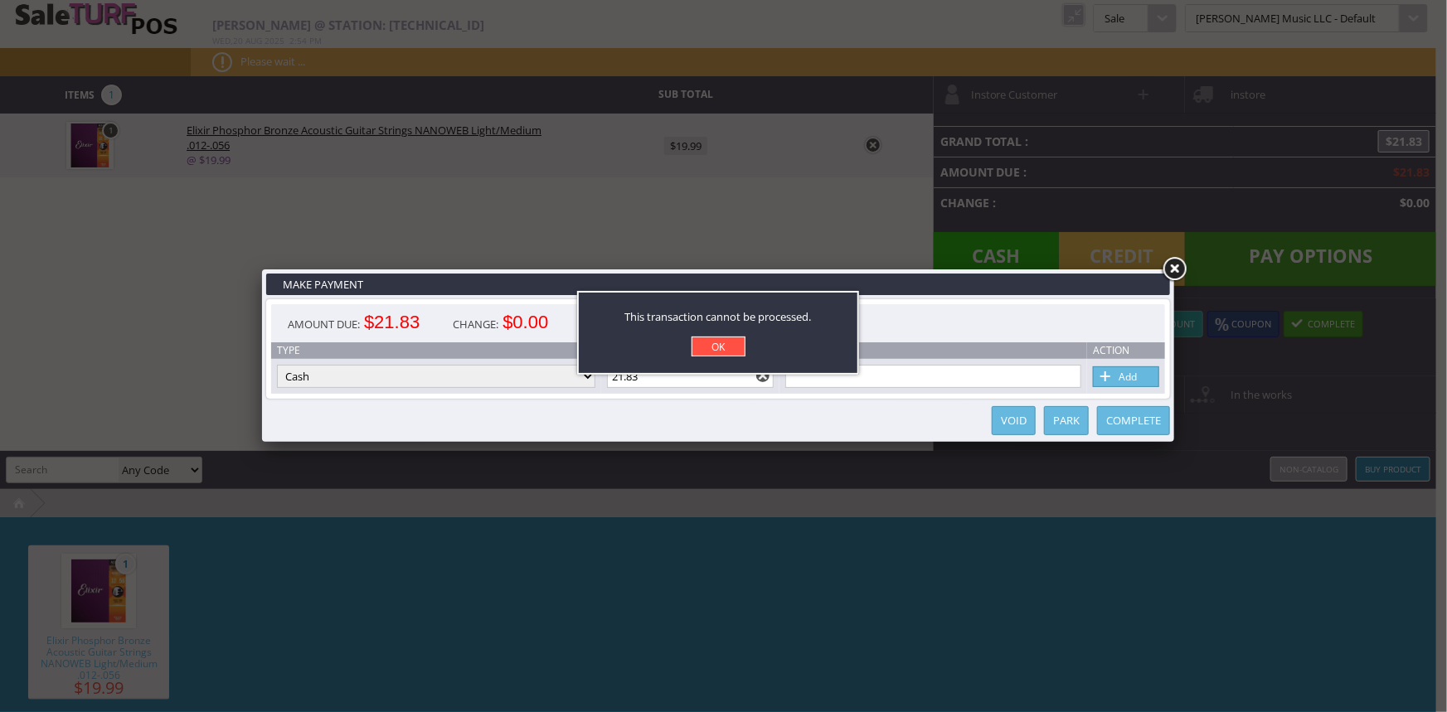
click at [705, 353] on link "OK" at bounding box center [718, 347] width 54 height 20
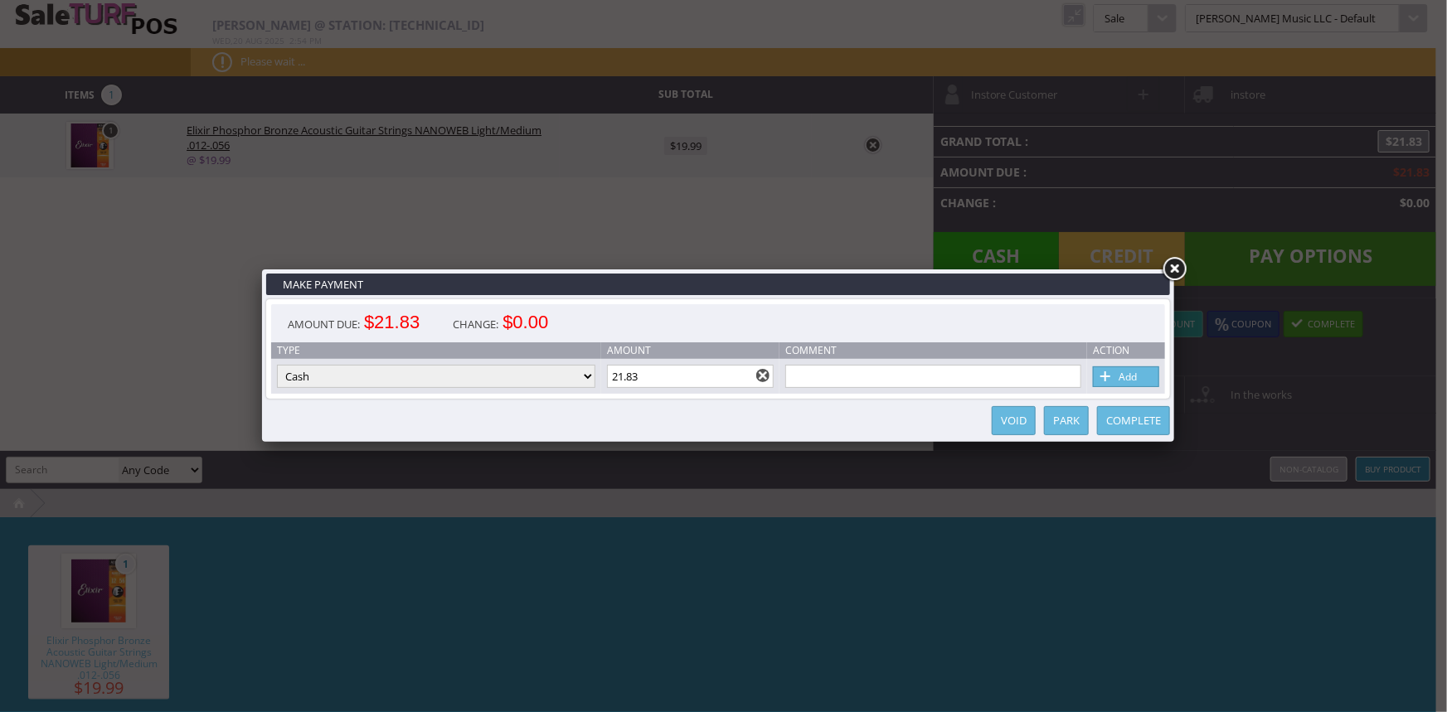
click at [1175, 264] on link at bounding box center [1174, 269] width 30 height 30
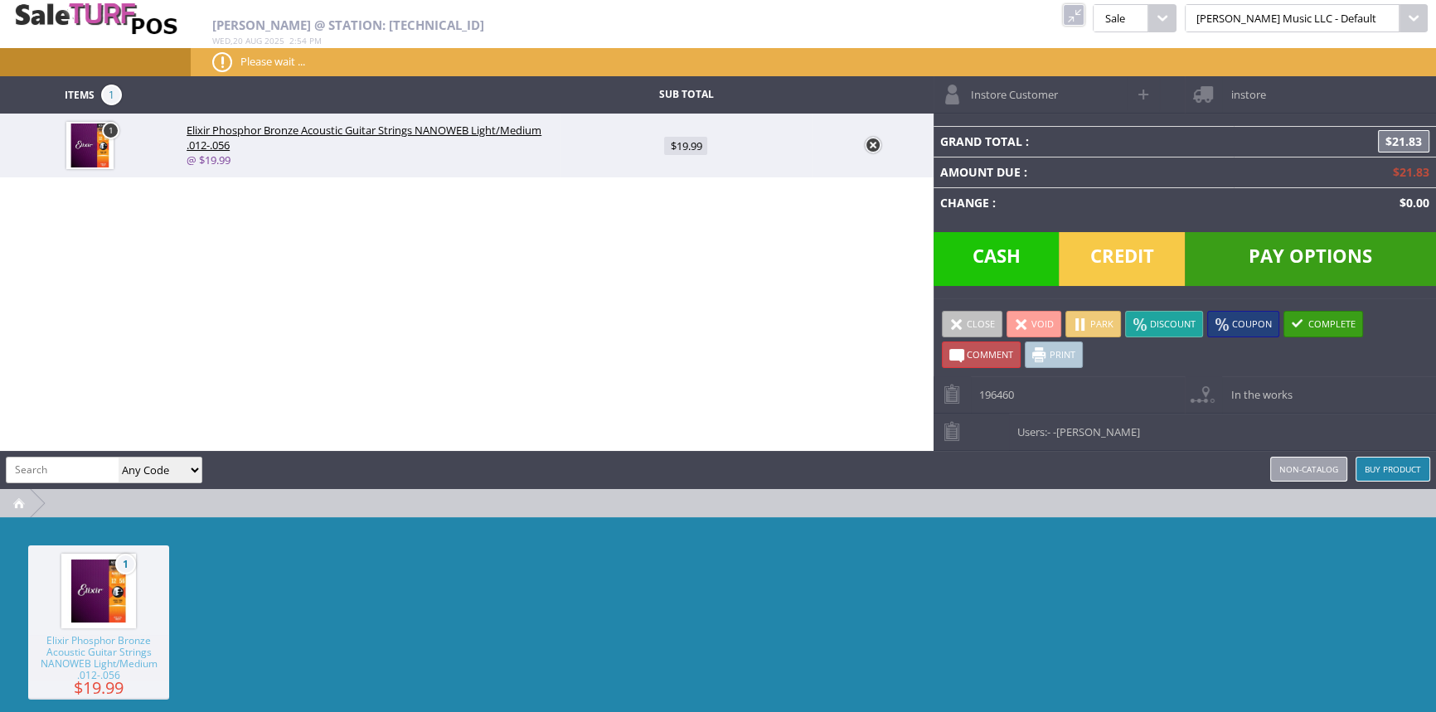
click at [870, 147] on link at bounding box center [873, 145] width 17 height 17
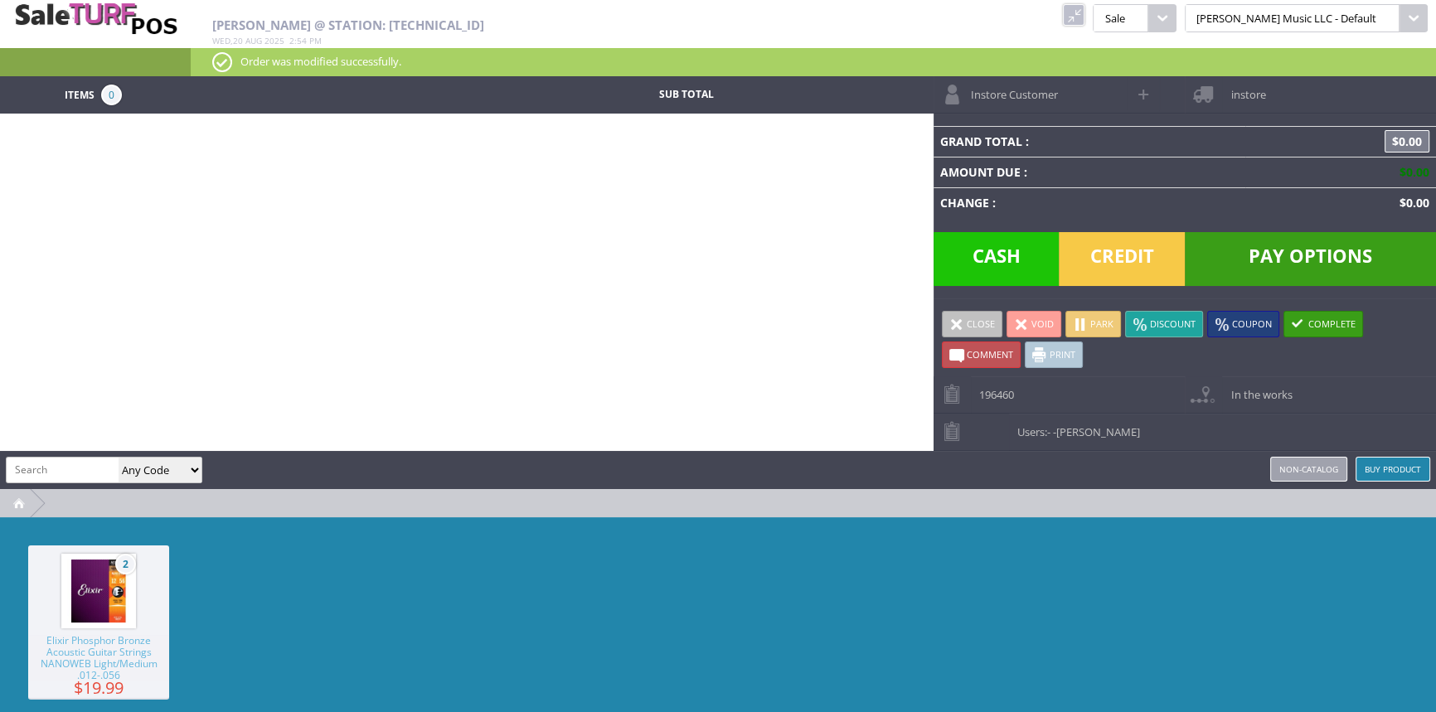
click at [1084, 8] on link at bounding box center [1074, 15] width 22 height 22
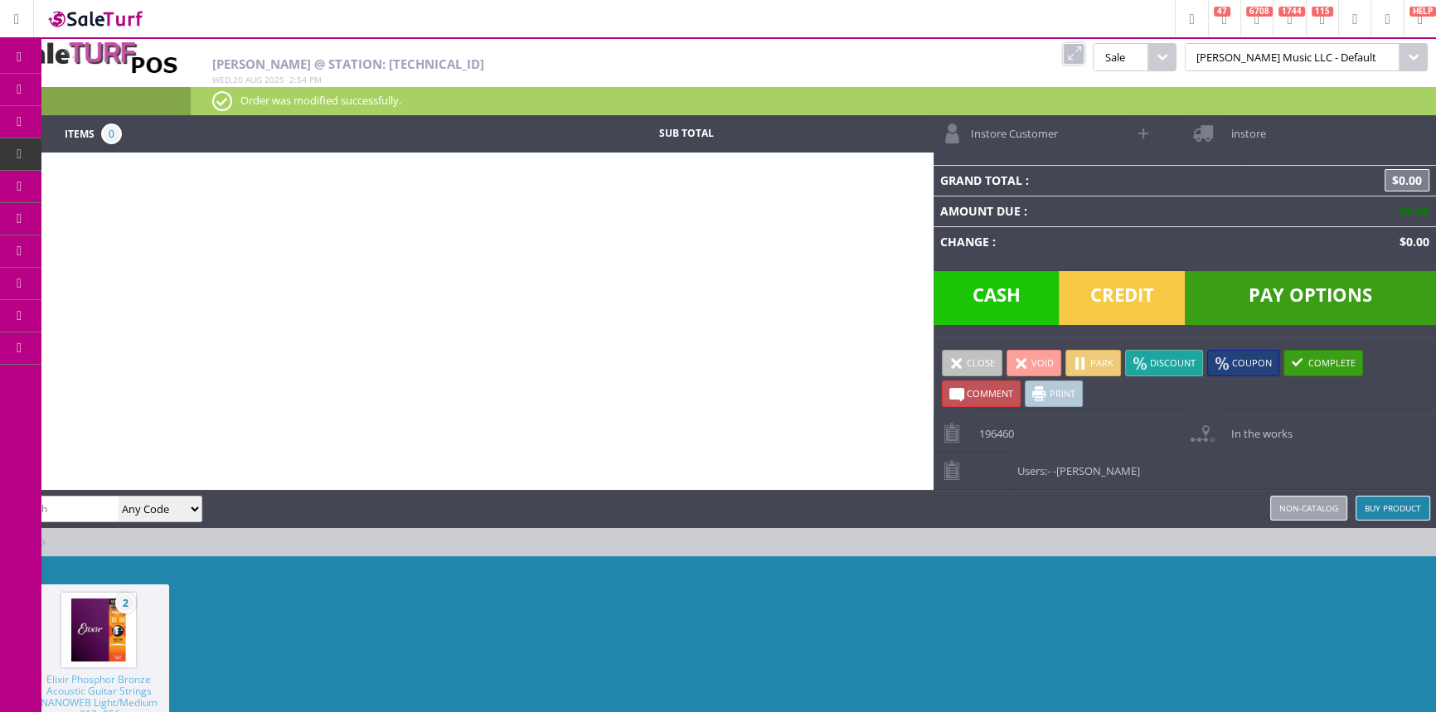
click at [141, 153] on span "POS Console" at bounding box center [138, 154] width 63 height 15
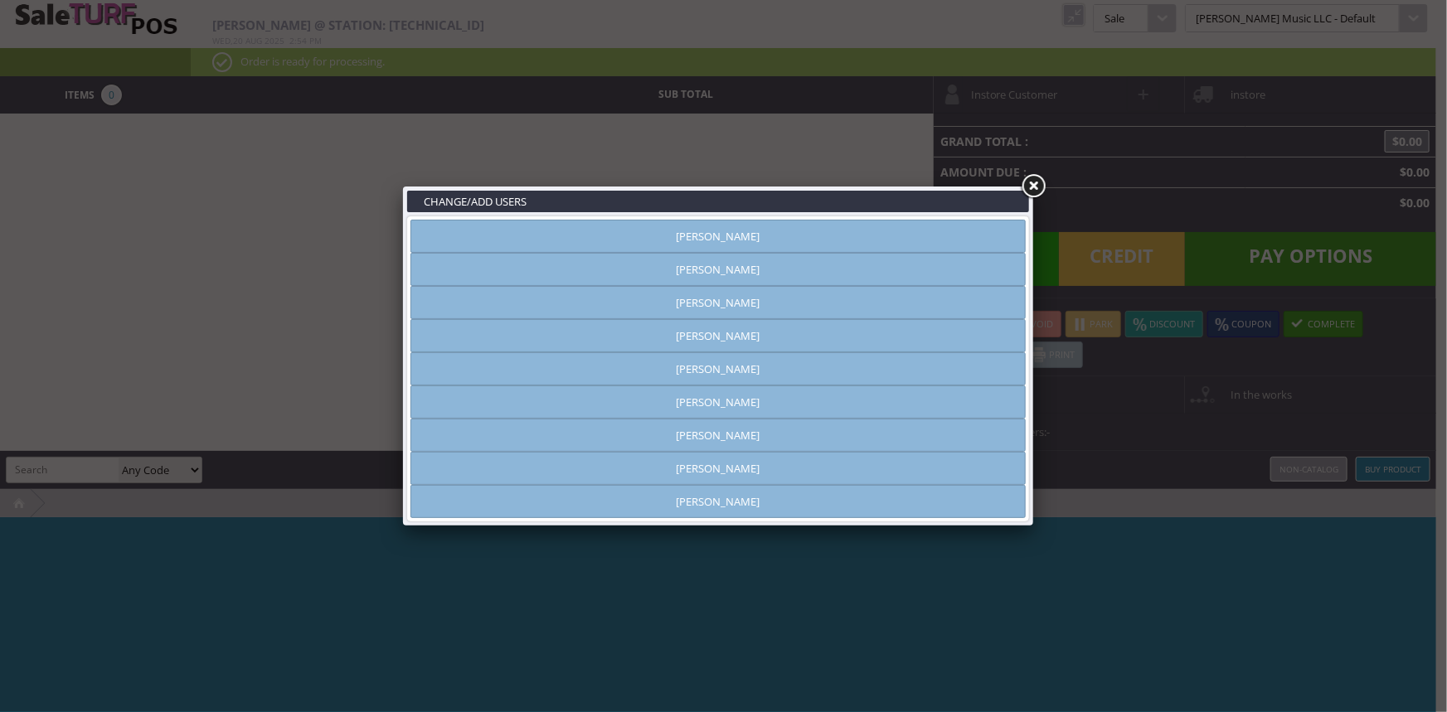
type input "[PERSON_NAME]"
click at [666, 466] on link "[PERSON_NAME]" at bounding box center [717, 468] width 615 height 33
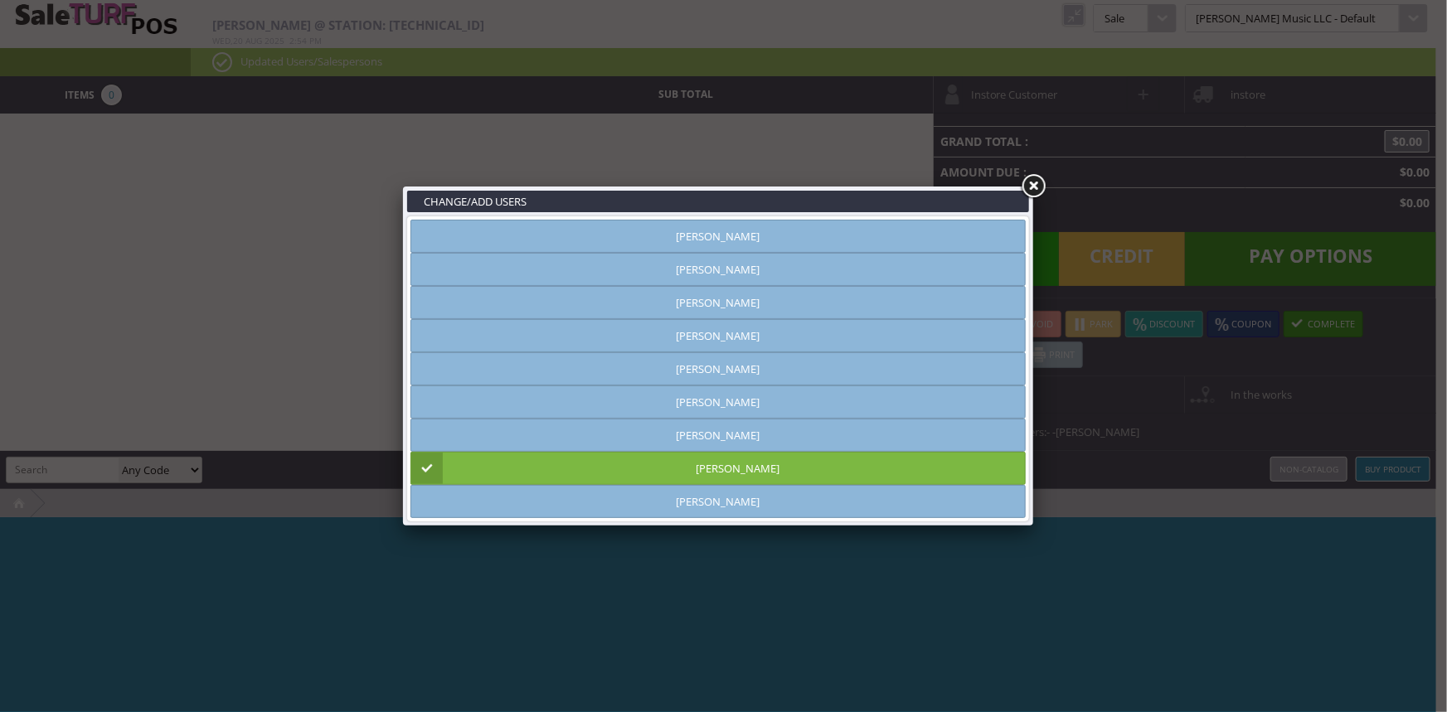
click at [1030, 188] on link at bounding box center [1033, 187] width 30 height 30
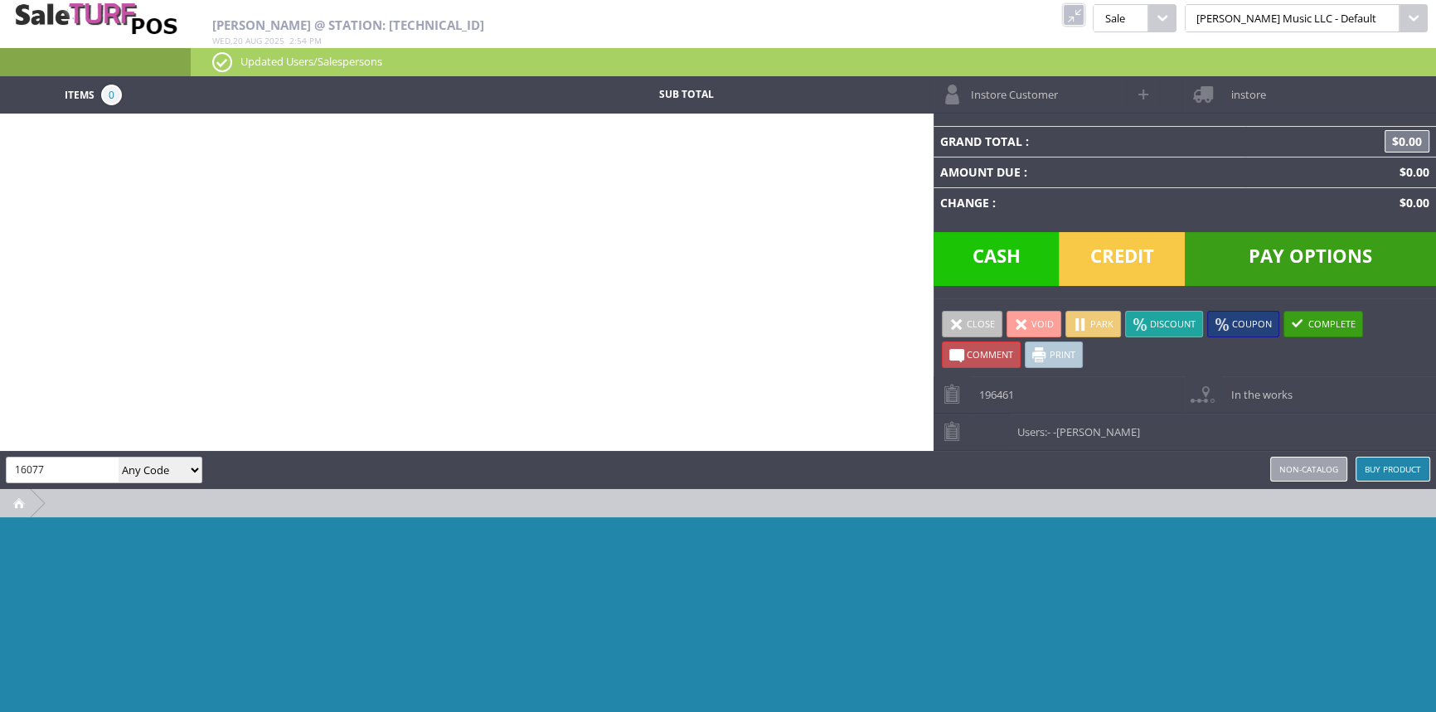
type input "16077"
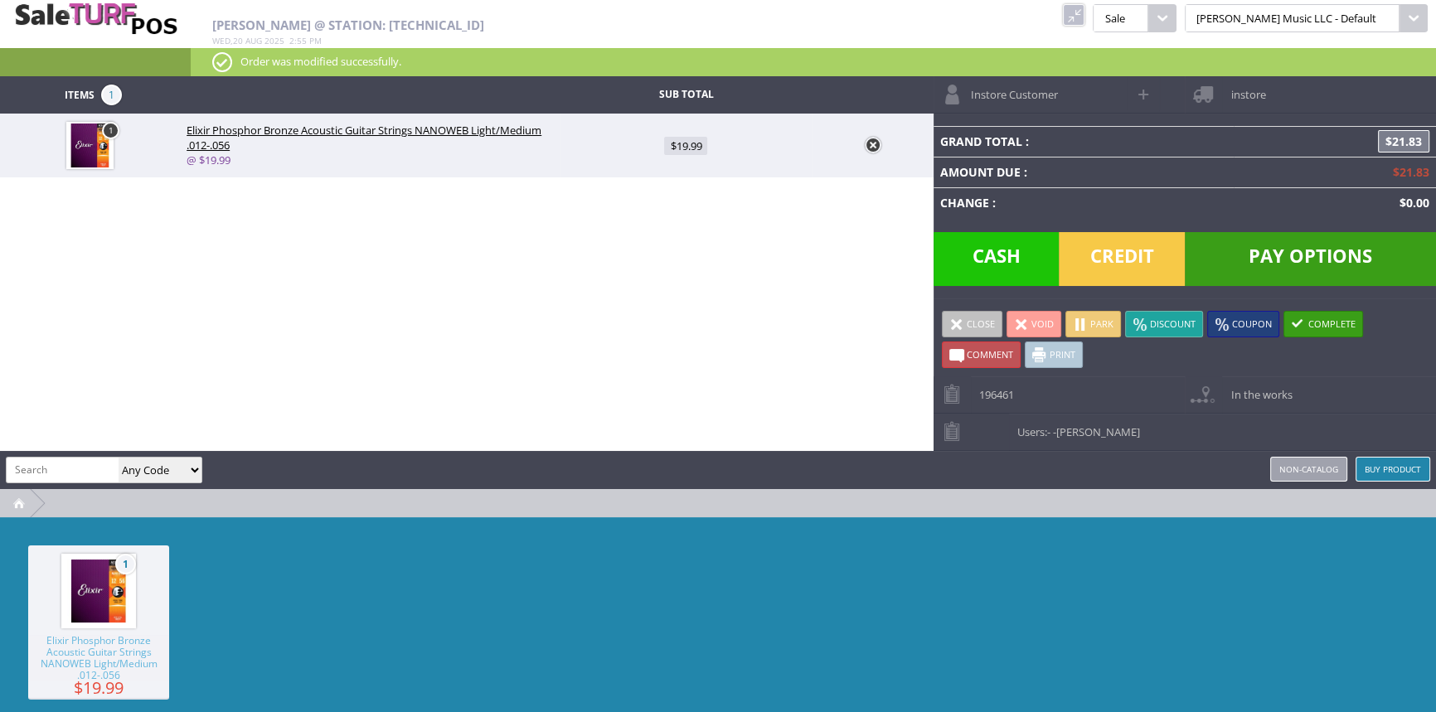
click at [1321, 263] on span "Pay Options" at bounding box center [1310, 259] width 251 height 54
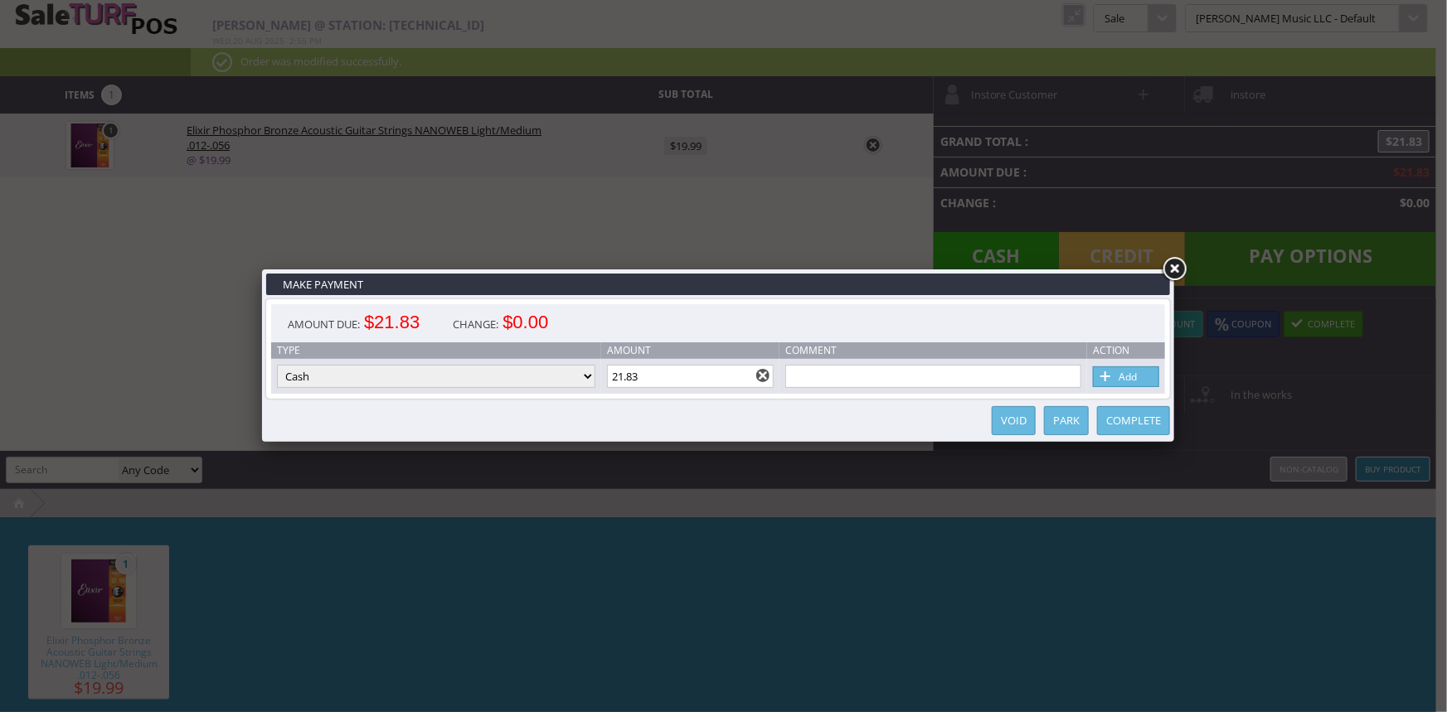
click at [369, 385] on select "Cash Credit Card Cheque or Money Order" at bounding box center [436, 376] width 318 height 23
select select "credit_card"
click at [277, 366] on select "Cash Credit Card Cheque or Money Order" at bounding box center [436, 376] width 318 height 23
click at [1142, 383] on link "Add" at bounding box center [1126, 376] width 66 height 21
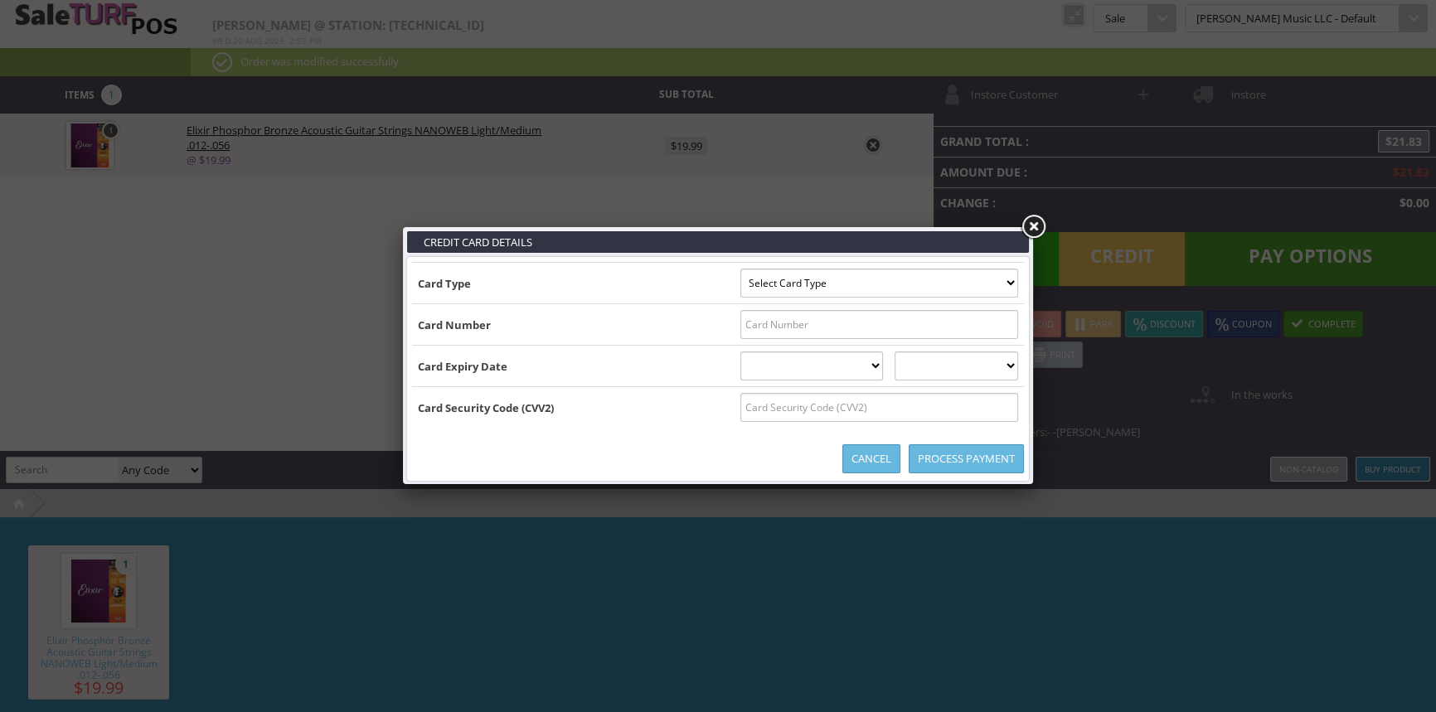
type input "[US_VEHICLE_IDENTIFICATION_NUMBER]^[PERSON_NAME]/[PERSON_NAME]^2701201001000065…"
select select "MASTERCARD"
type input "[CREDIT_CARD_NUMBER]"
select select "01"
select select "2027"
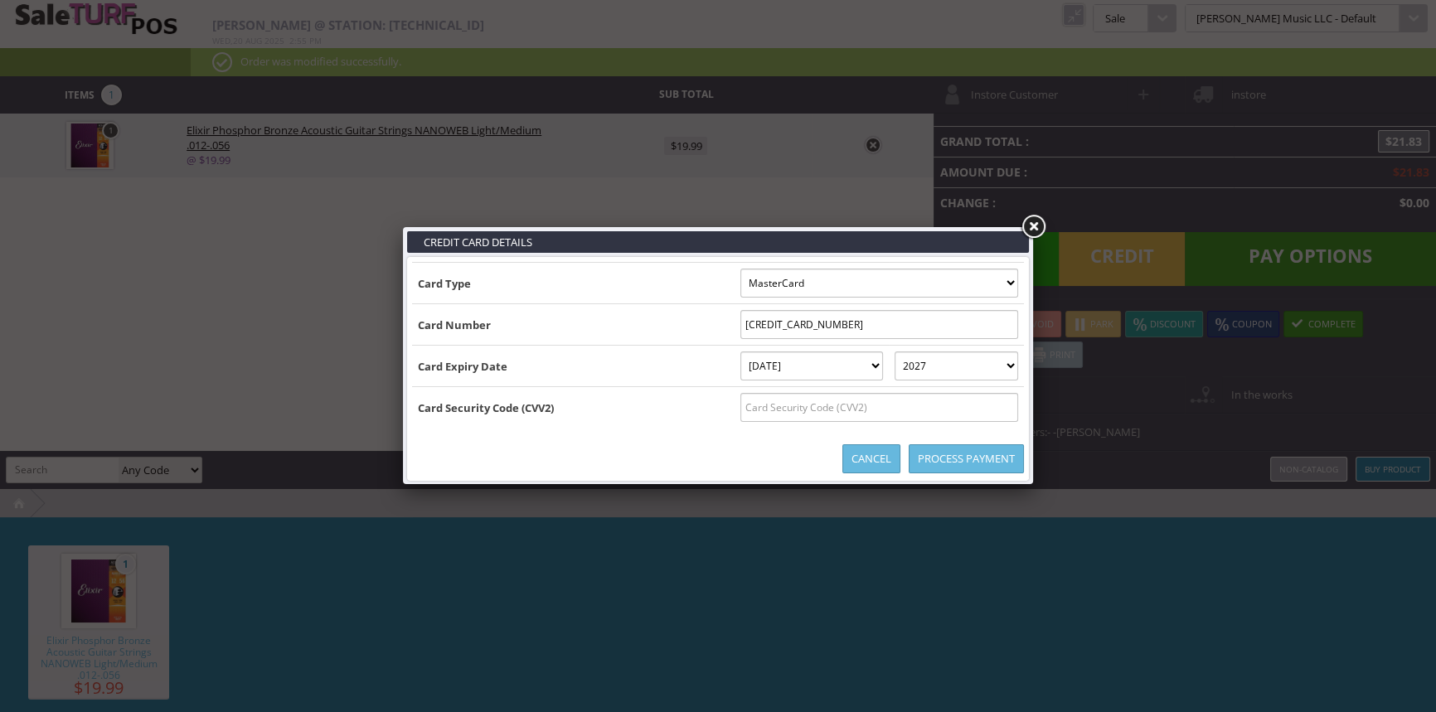
type input "[US_VEHICLE_IDENTIFICATION_NUMBER]^[PERSON_NAME]/[PERSON_NAME]^2701201001000065…"
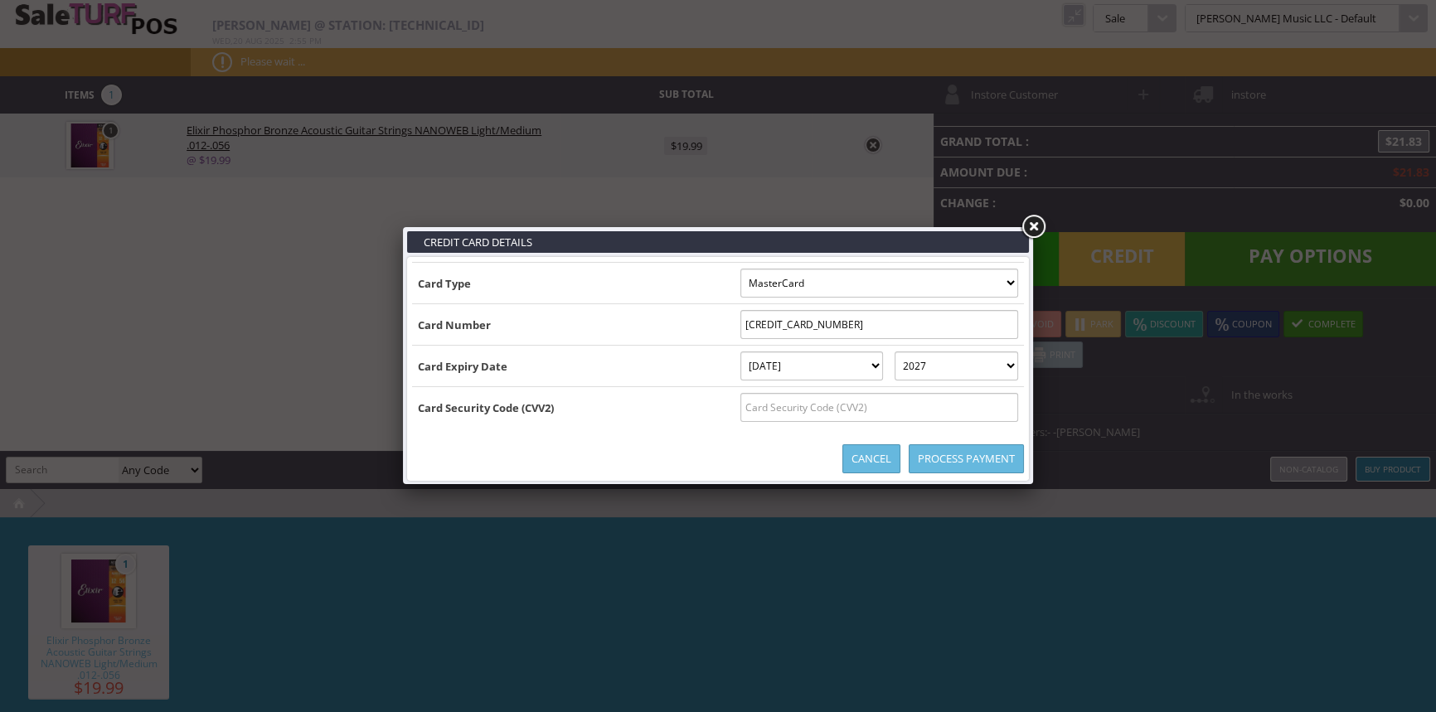
click at [846, 402] on input "text" at bounding box center [879, 407] width 278 height 29
type input "155"
click at [918, 445] on link "Process Payment" at bounding box center [966, 458] width 115 height 29
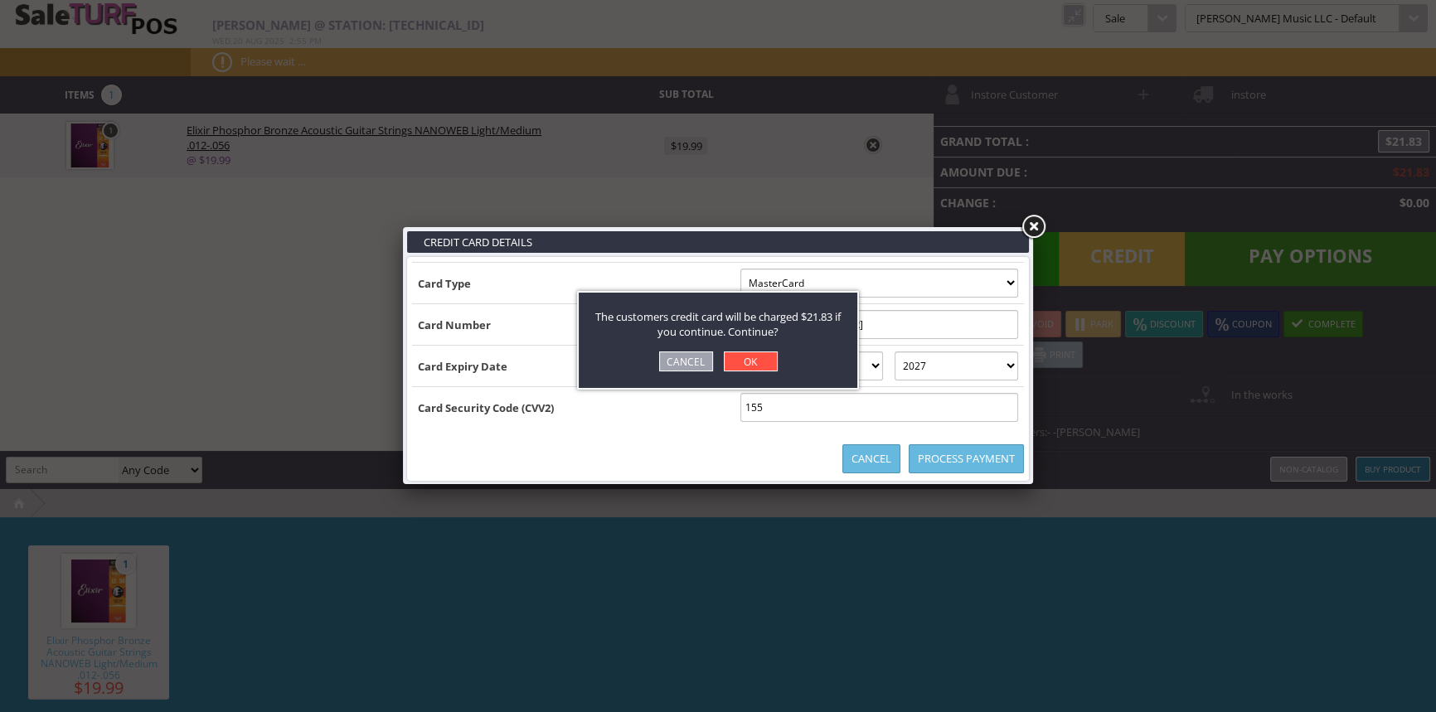
click at [762, 366] on link "OK" at bounding box center [751, 361] width 54 height 20
select select "cash"
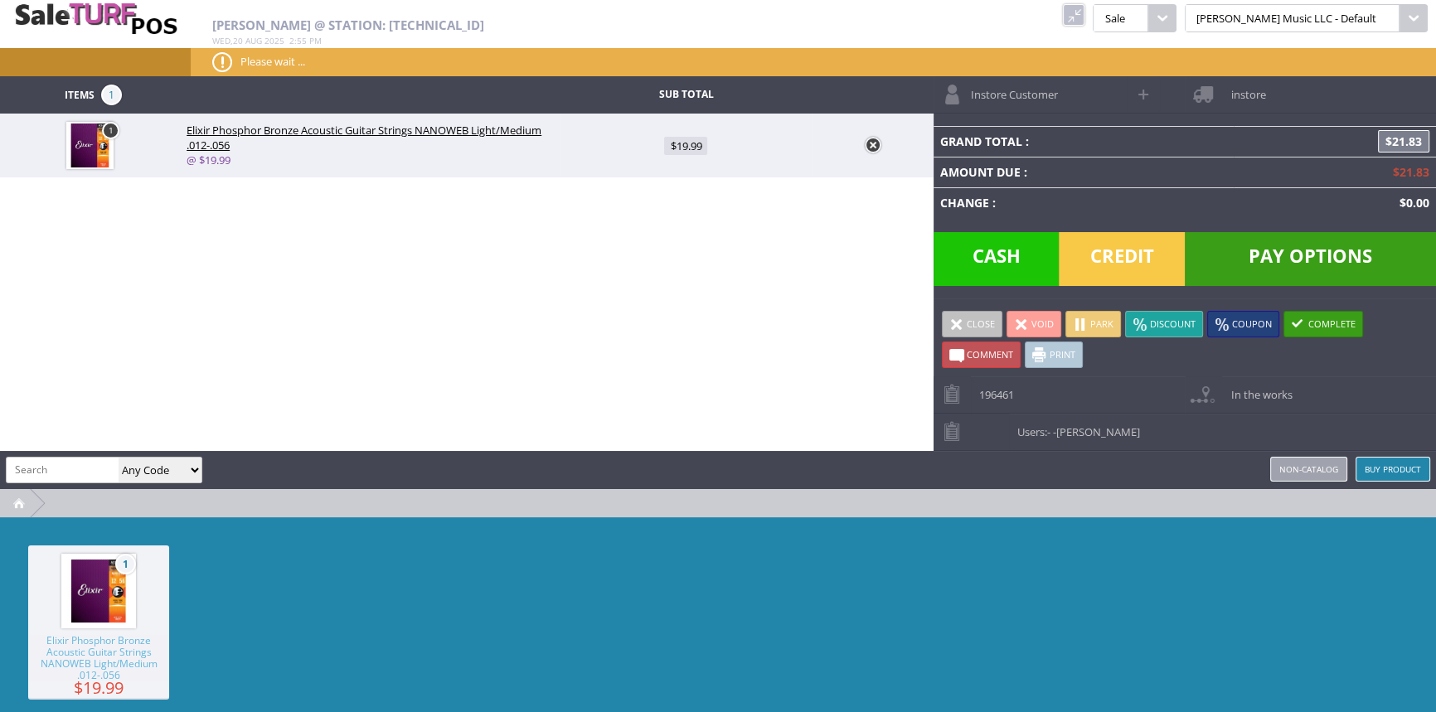
type input "0"
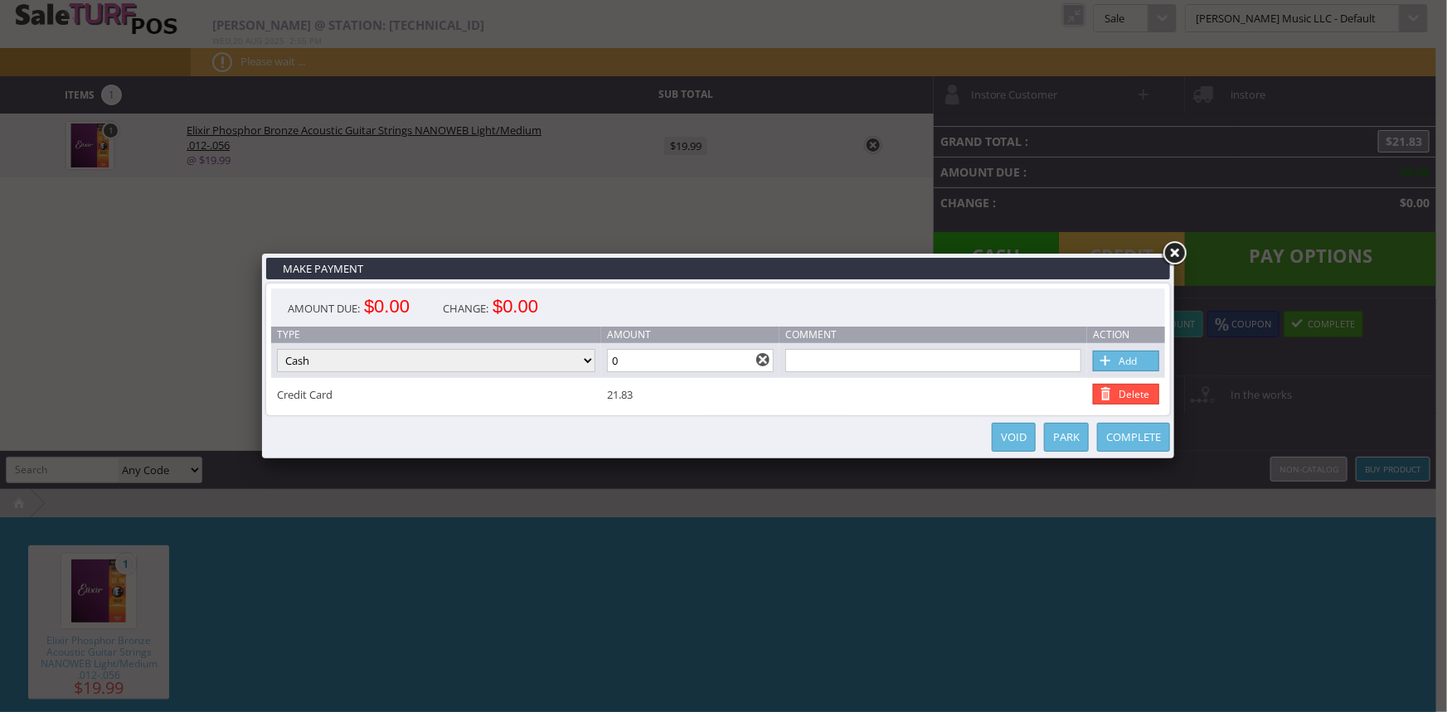
click at [1141, 444] on link "Complete" at bounding box center [1133, 437] width 73 height 29
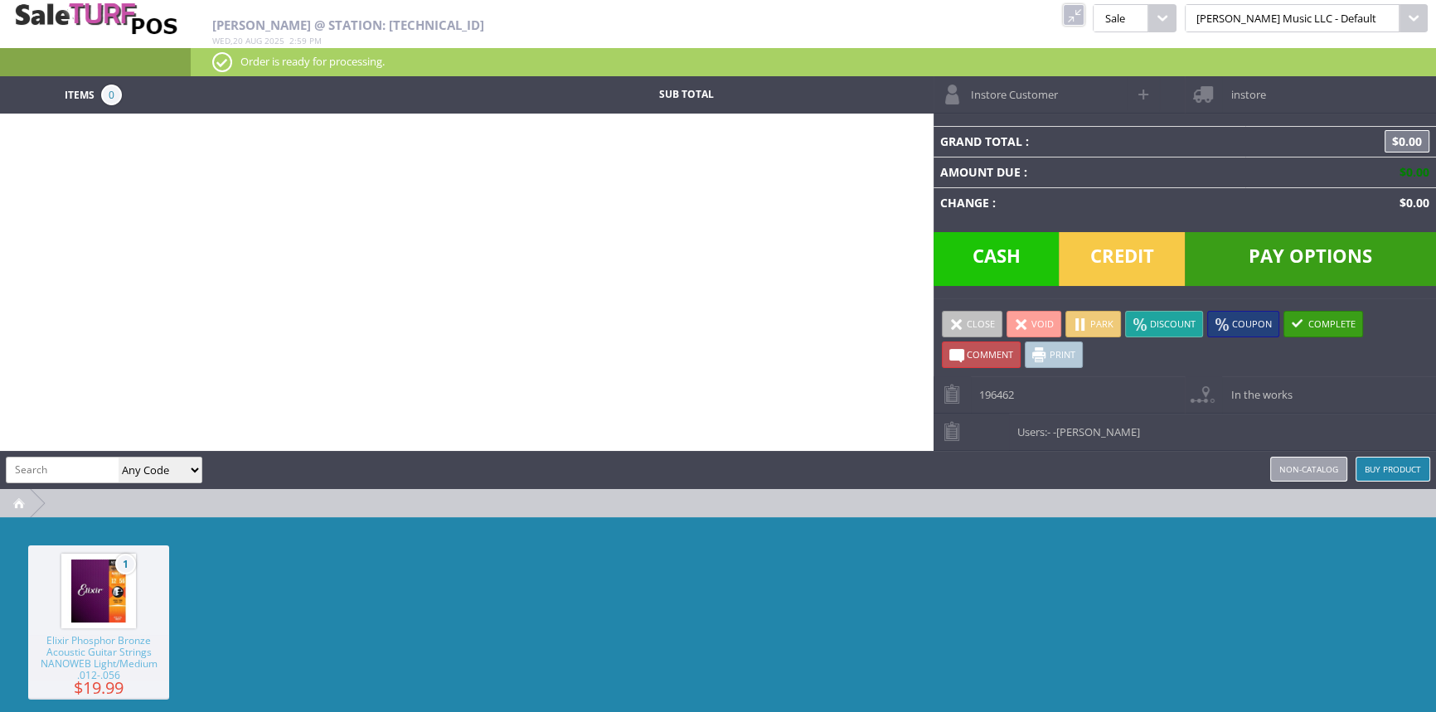
click at [1084, 12] on link at bounding box center [1074, 15] width 22 height 22
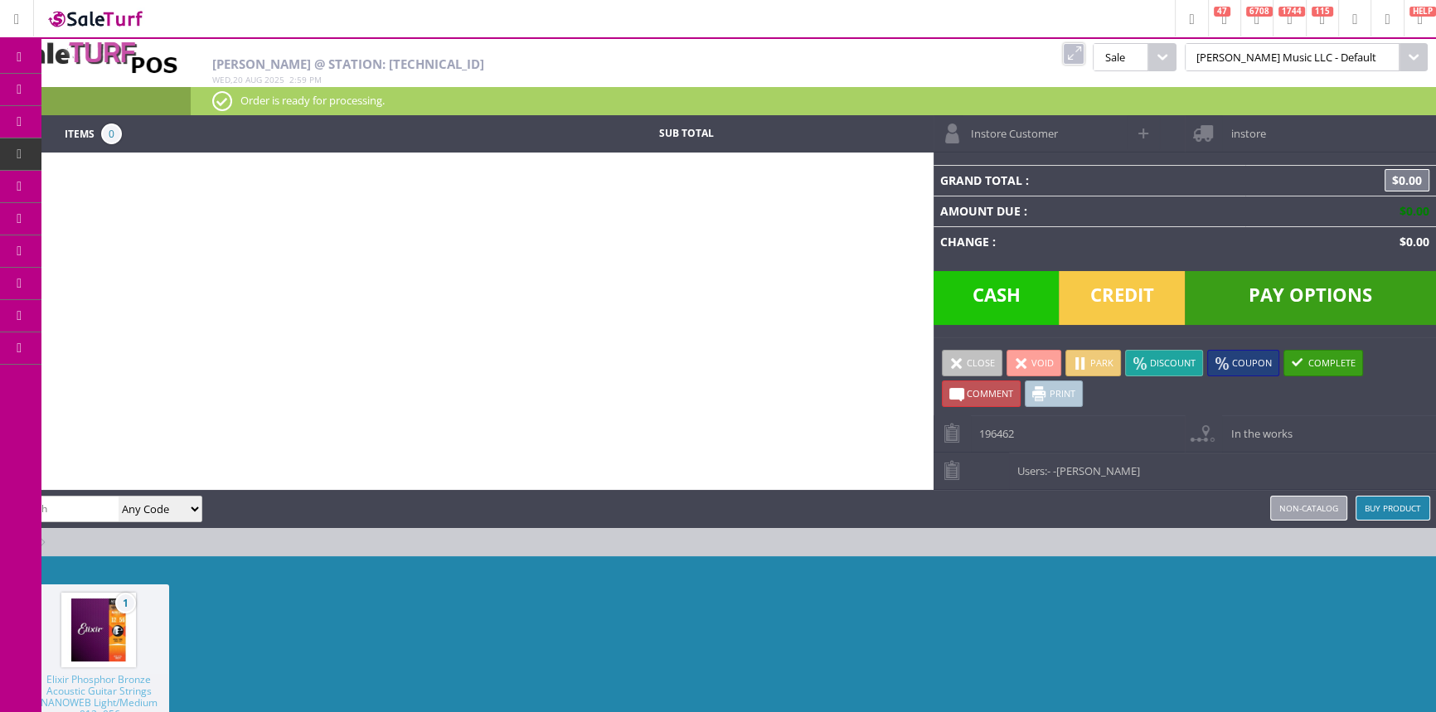
click at [115, 86] on span "Products" at bounding box center [121, 89] width 45 height 15
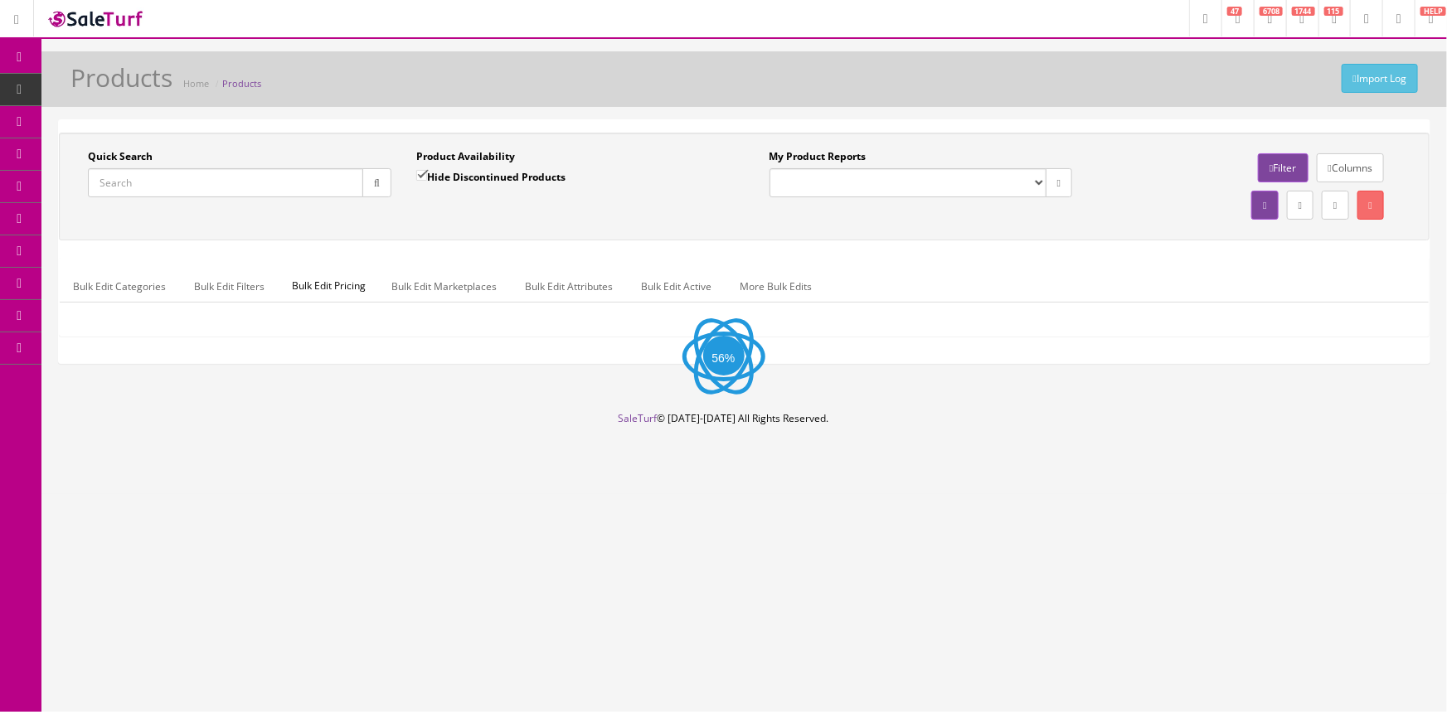
click at [122, 186] on input "Quick Search" at bounding box center [225, 182] width 275 height 29
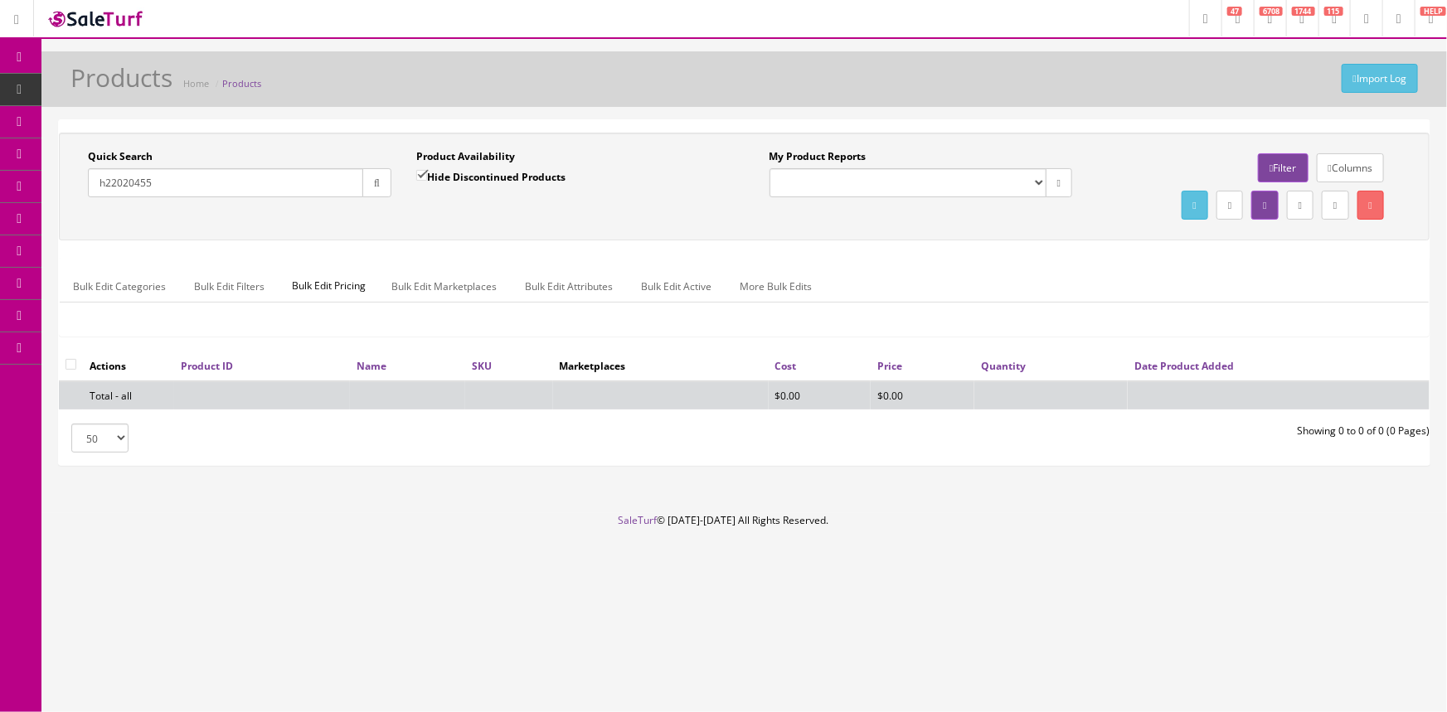
type input "h22020455"
click at [422, 174] on input "Hide Discontinued Products" at bounding box center [421, 175] width 11 height 11
checkbox input "false"
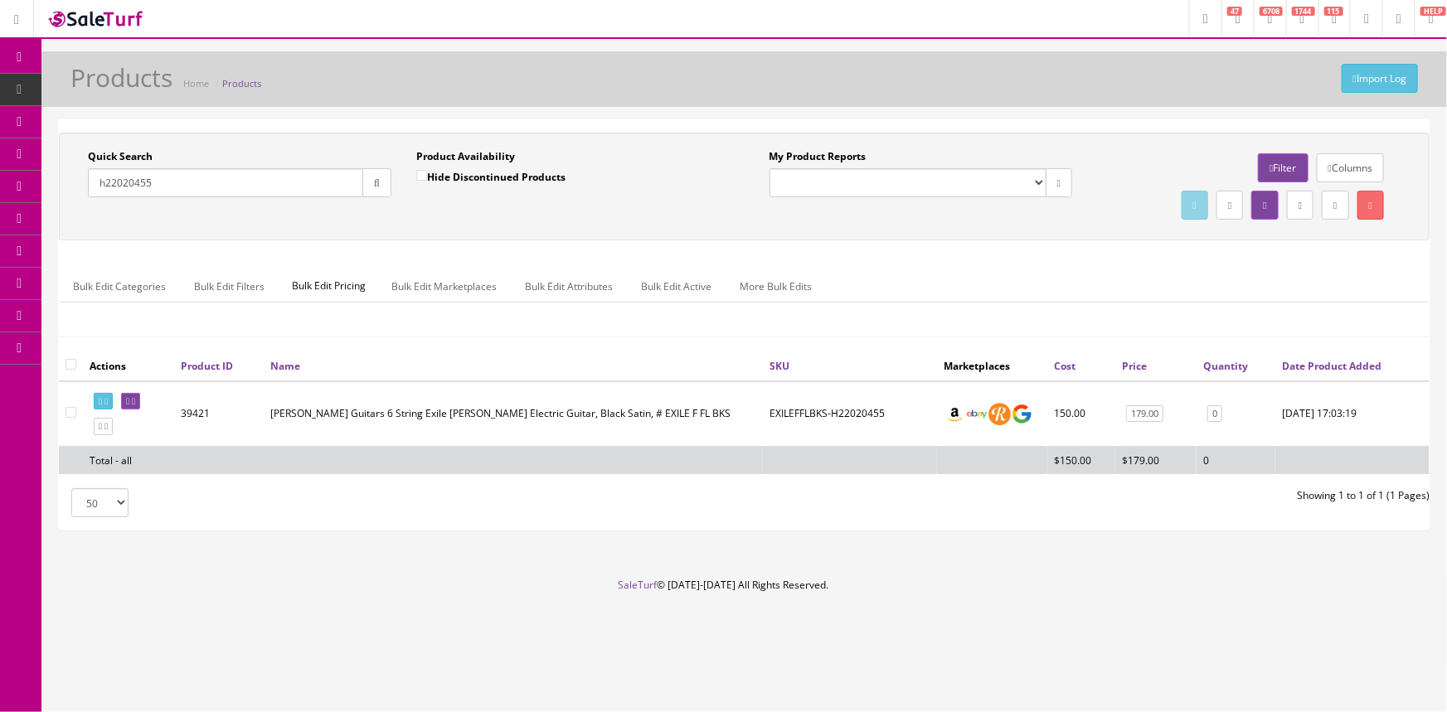
drag, startPoint x: 183, startPoint y: 187, endPoint x: 88, endPoint y: 192, distance: 95.5
click at [88, 192] on input "h22020455" at bounding box center [225, 182] width 275 height 29
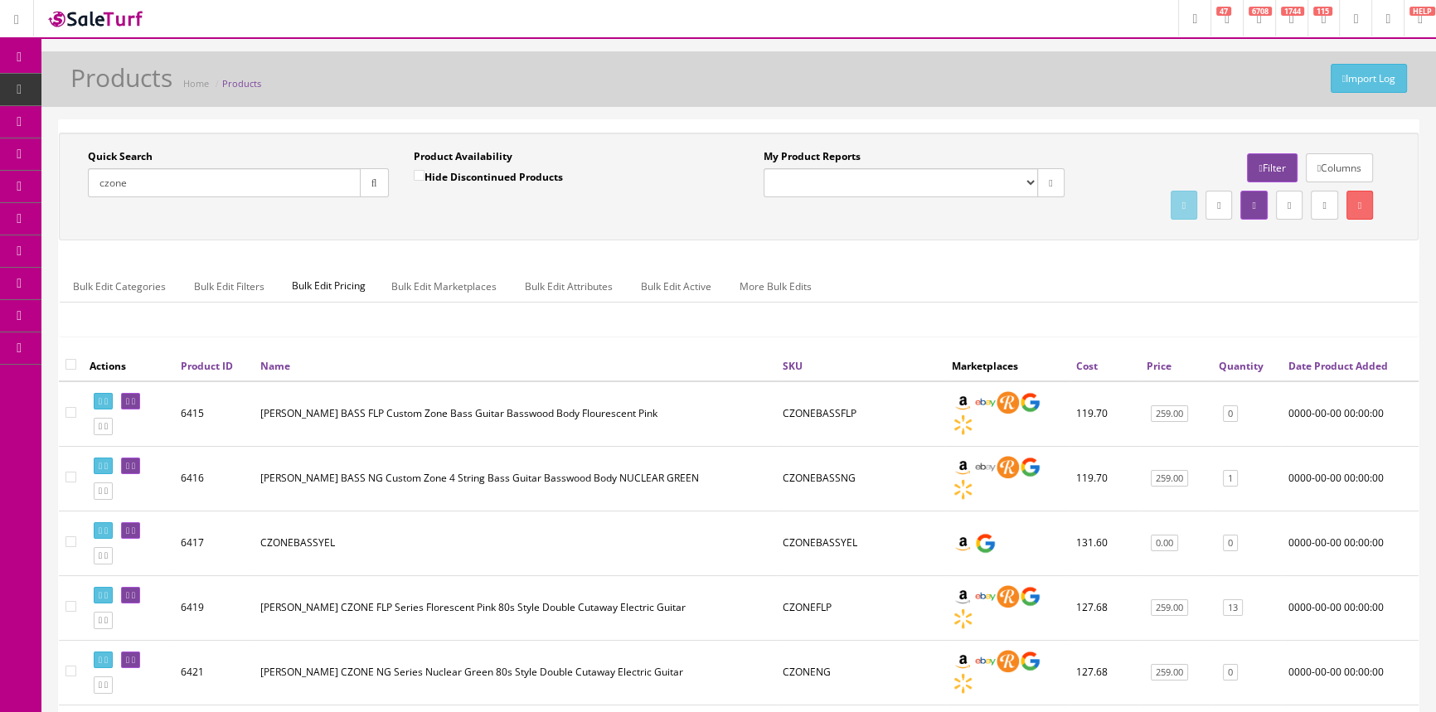
type input "czone"
click at [1244, 366] on link "Quantity" at bounding box center [1241, 366] width 45 height 14
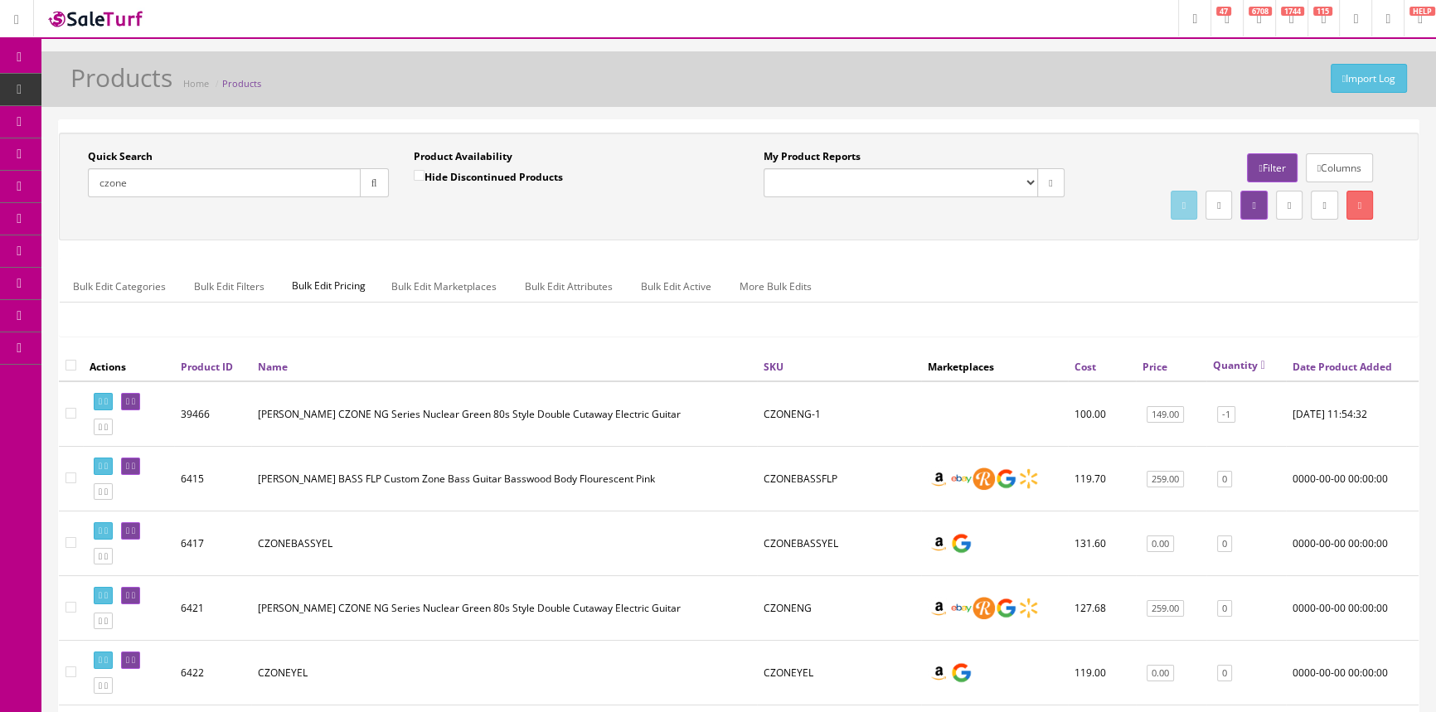
click at [1244, 366] on link "Quantity" at bounding box center [1239, 365] width 52 height 14
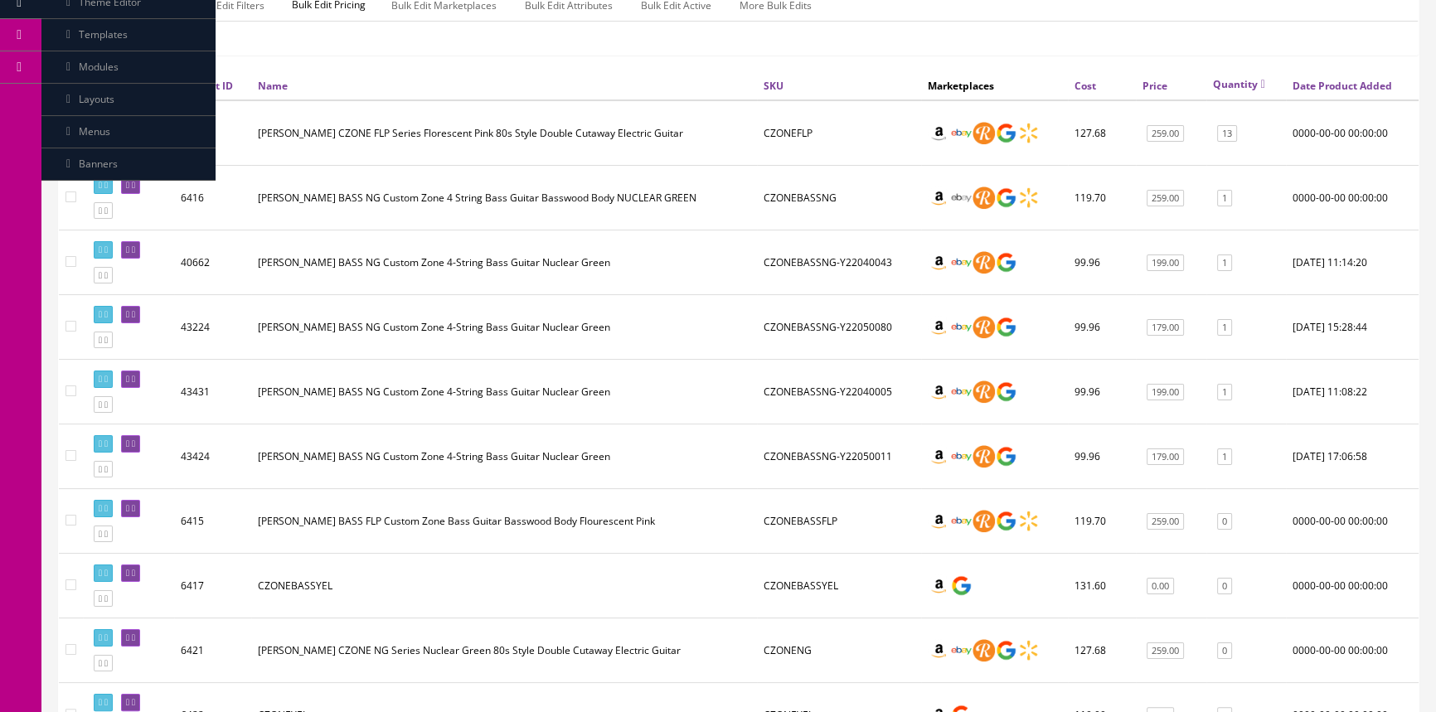
scroll to position [301, 0]
